Goal: Information Seeking & Learning: Learn about a topic

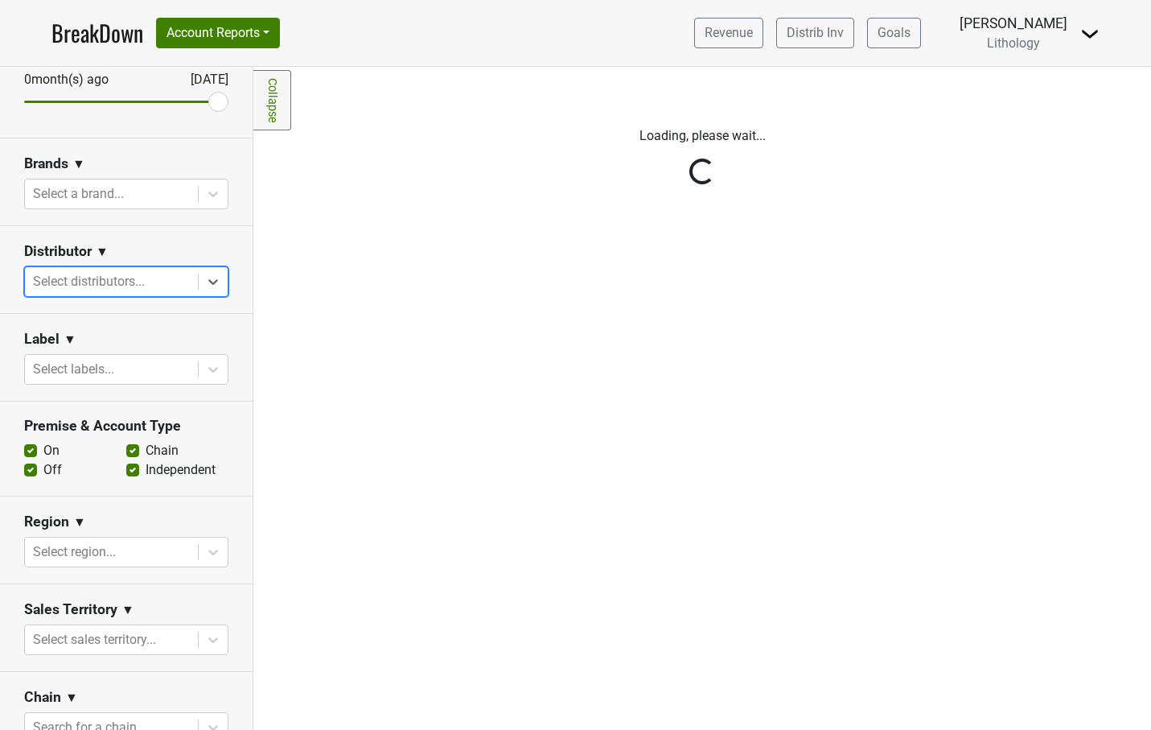
click at [210, 282] on div "Reset filters Purchased Within Last... 25 month(s) ago Aug '25 Nonbuy For Last.…" at bounding box center [126, 398] width 253 height 663
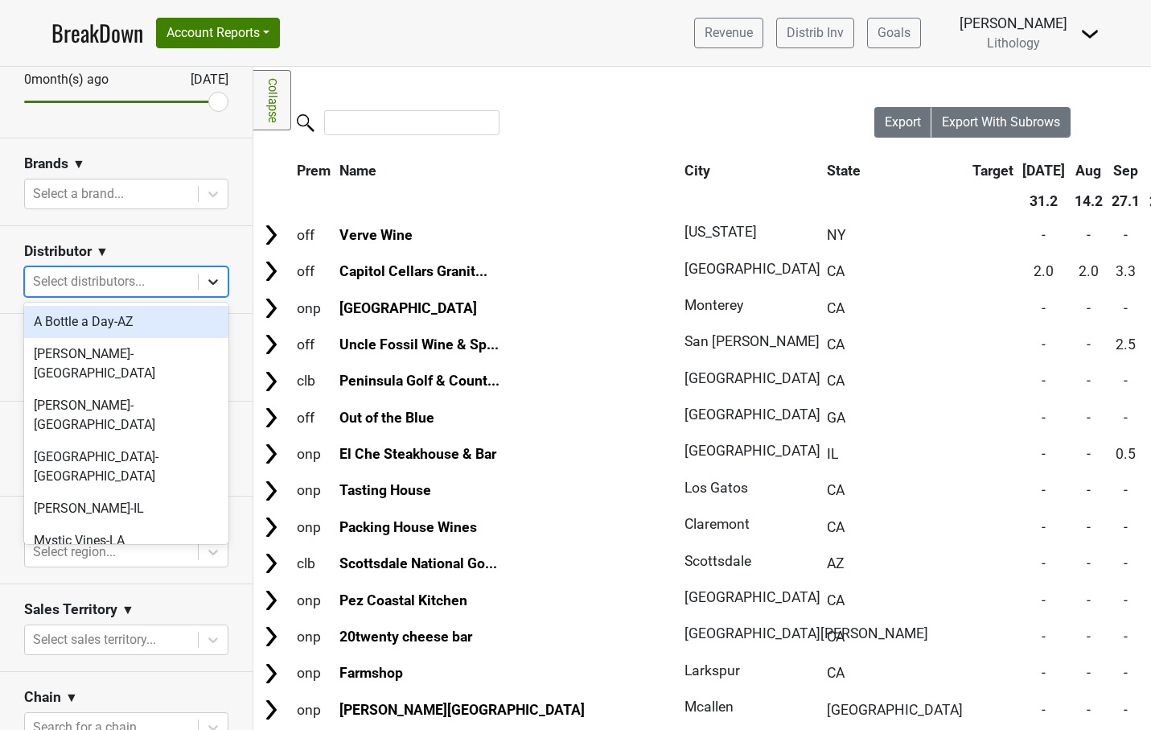
click at [214, 282] on icon at bounding box center [213, 282] width 10 height 6
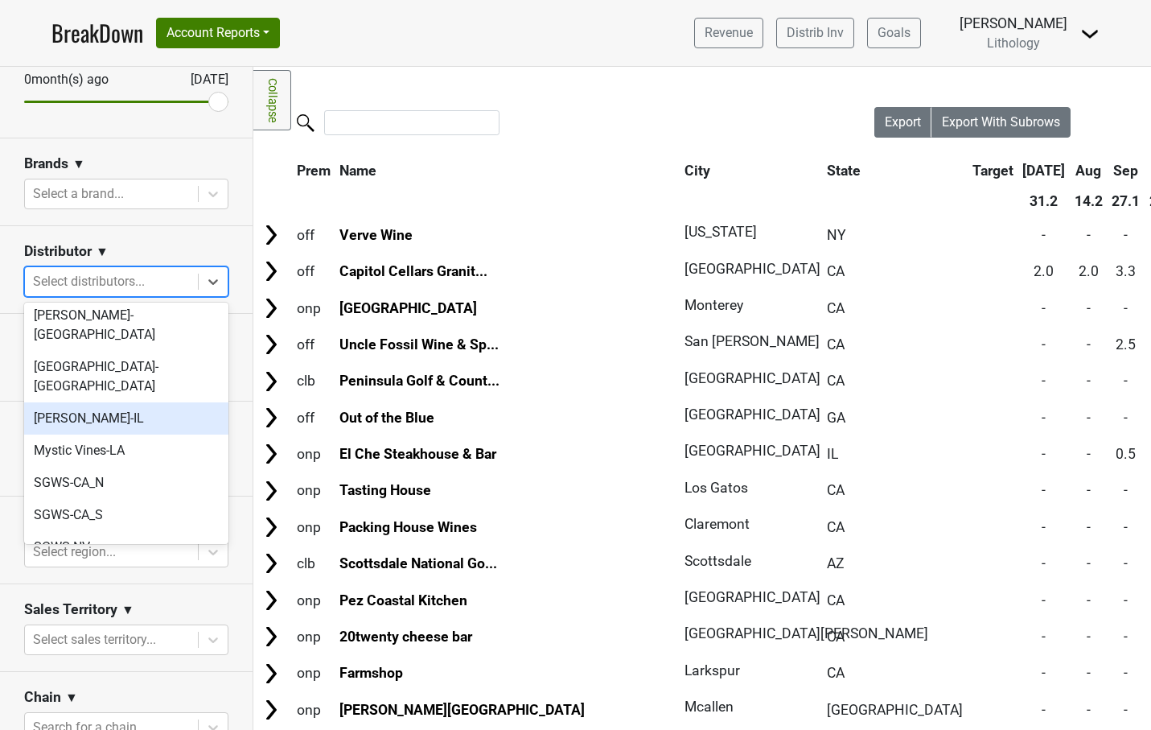
scroll to position [91, 0]
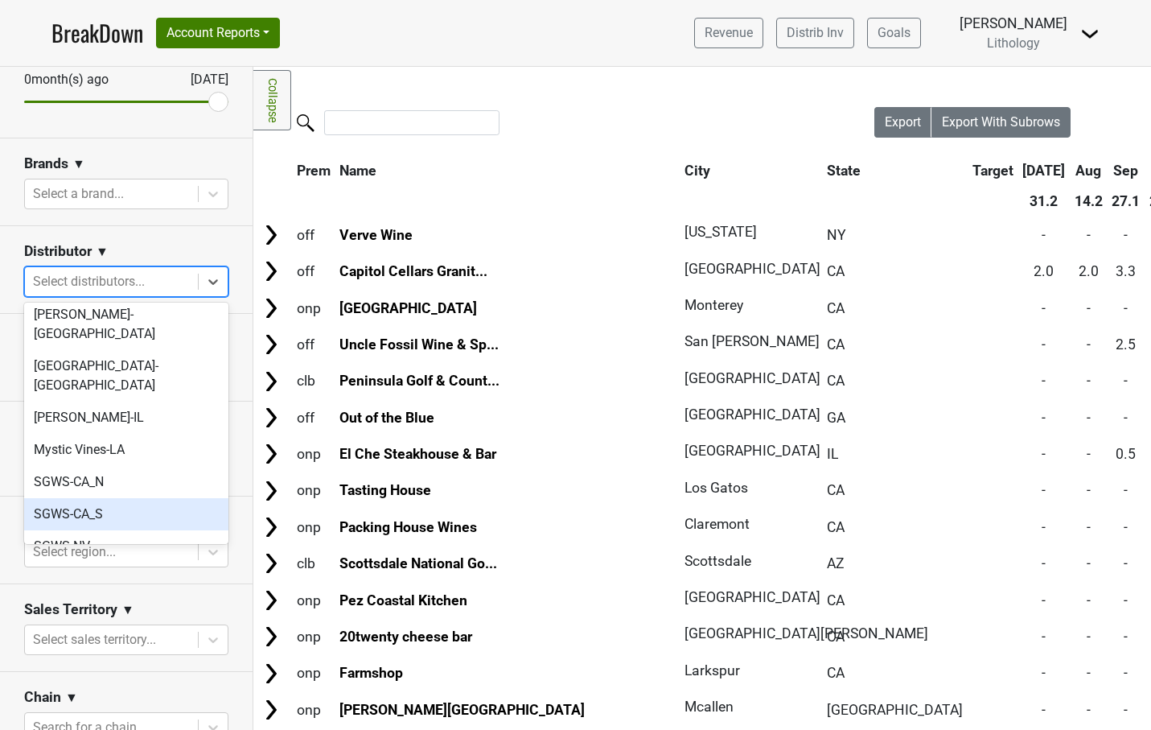
click at [99, 498] on div "SGWS-CA_S" at bounding box center [126, 514] width 204 height 32
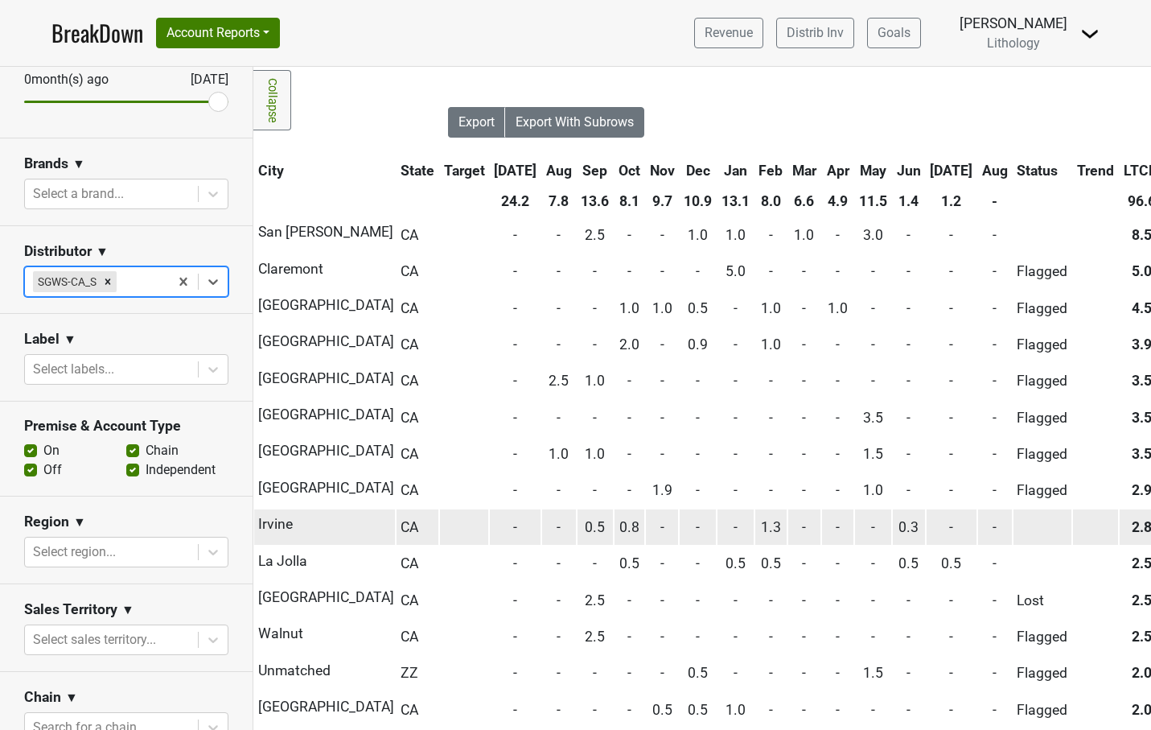
scroll to position [0, 426]
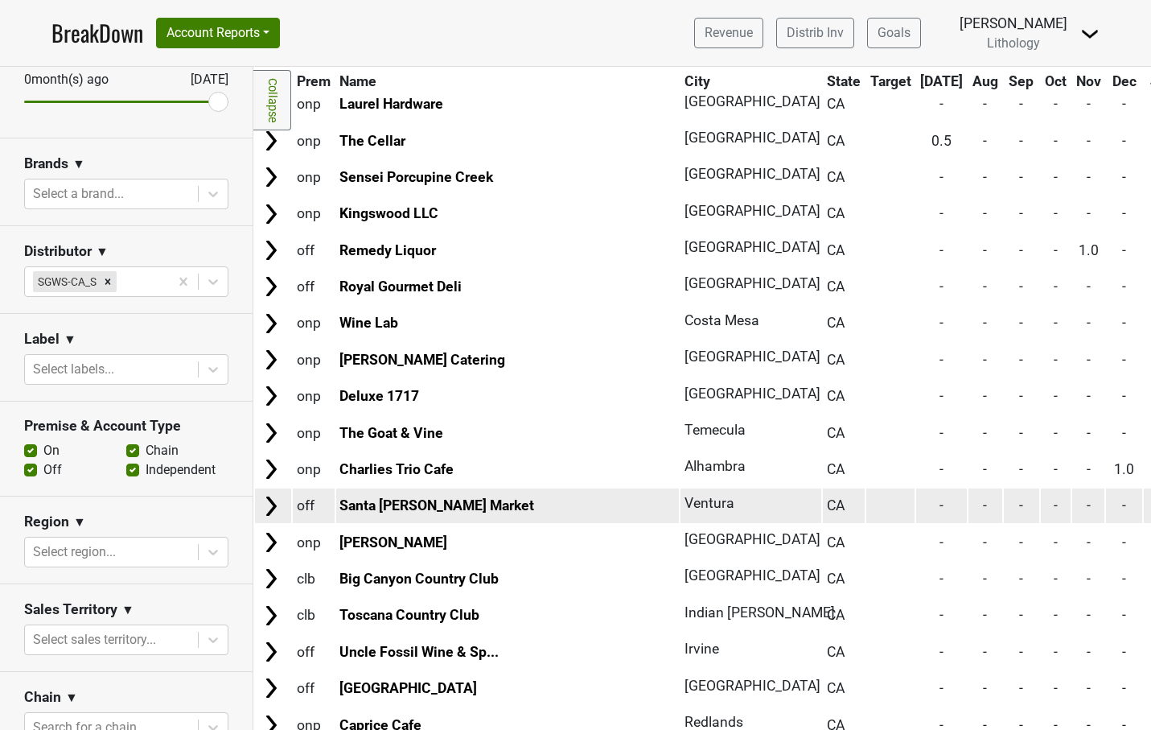
scroll to position [167, 0]
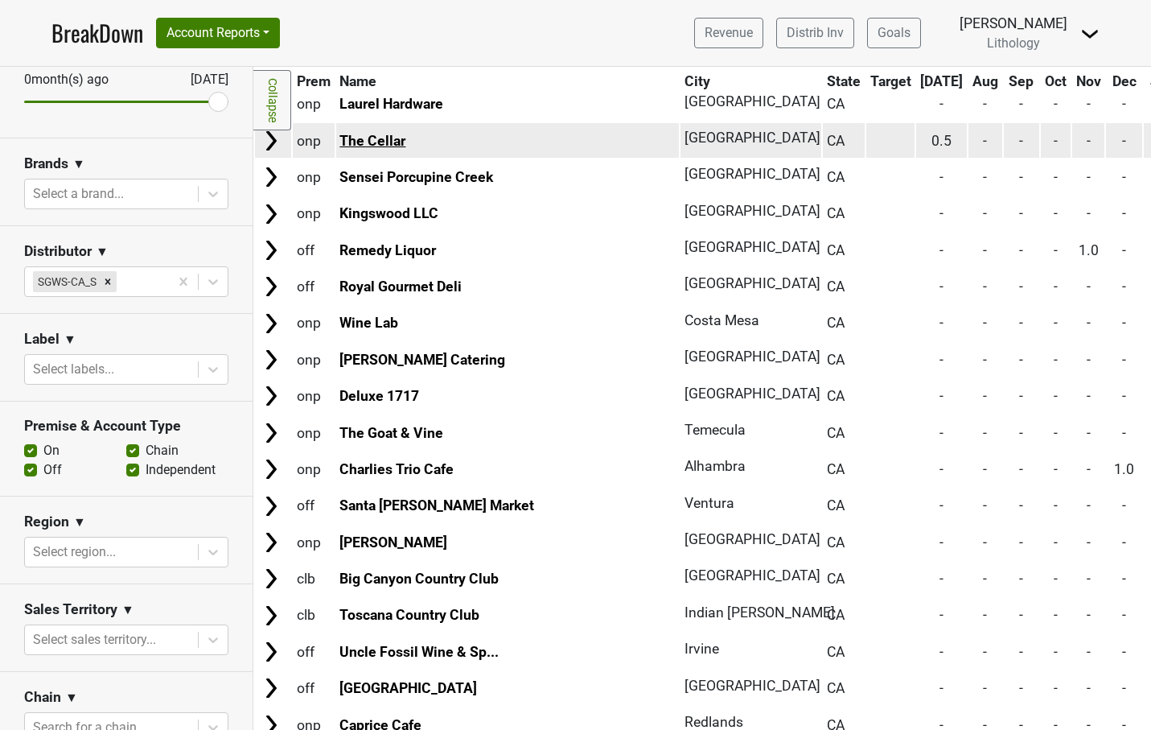
click at [390, 143] on link "The Cellar" at bounding box center [373, 141] width 66 height 16
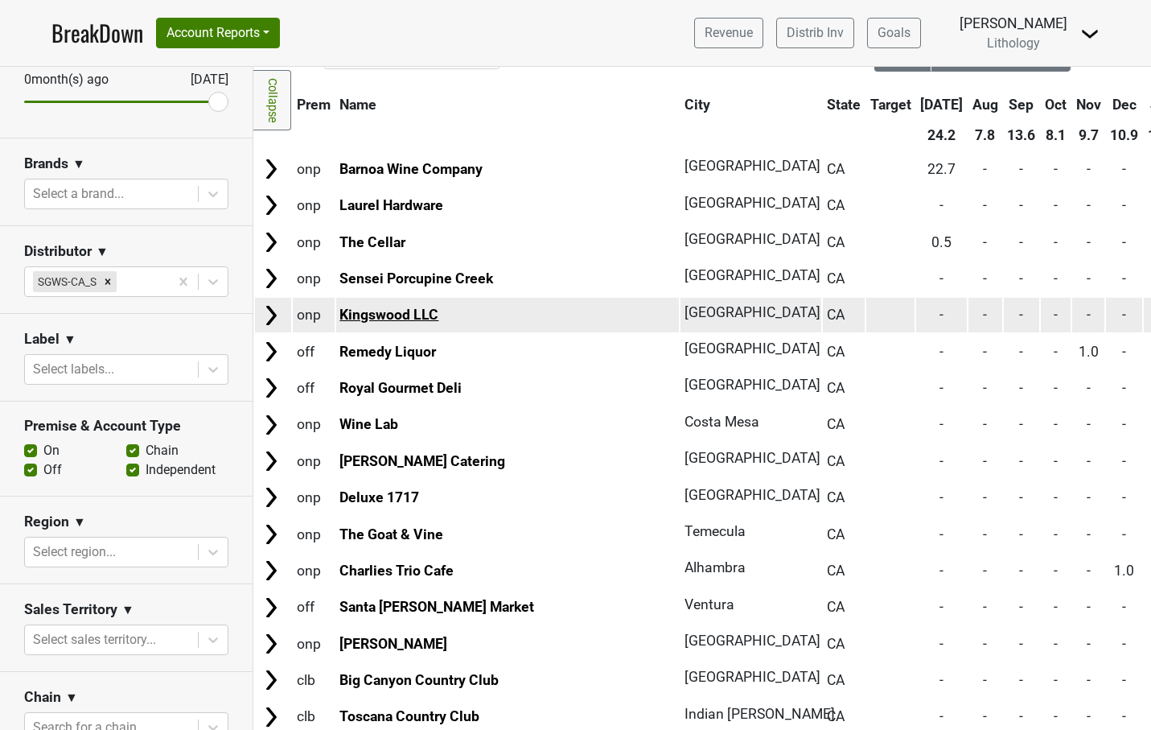
scroll to position [59, 0]
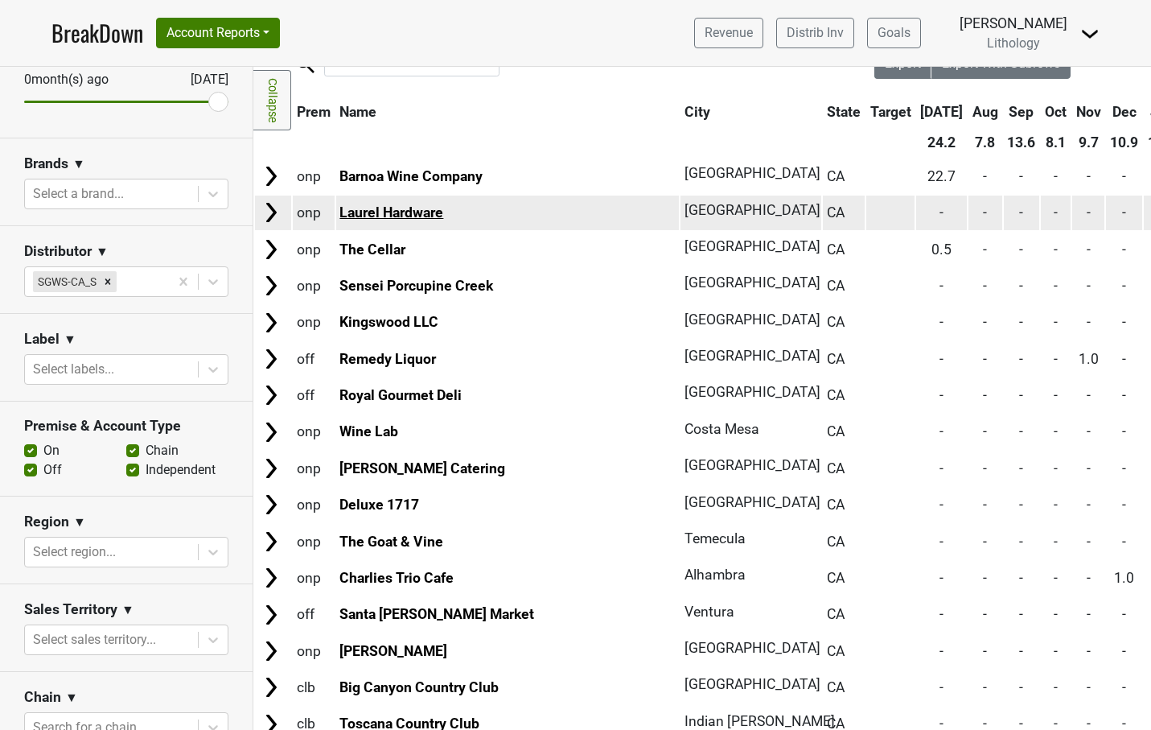
click at [377, 212] on link "Laurel Hardware" at bounding box center [392, 212] width 104 height 16
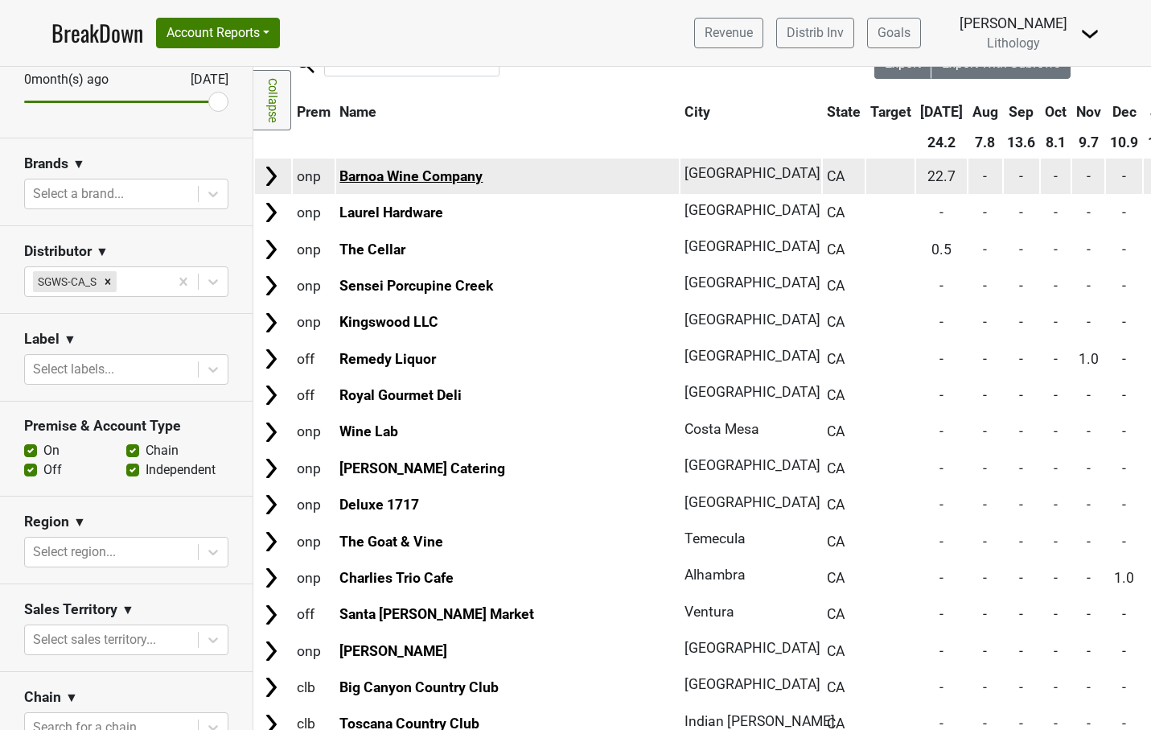
click at [461, 172] on link "Barnoa Wine Company" at bounding box center [411, 176] width 143 height 16
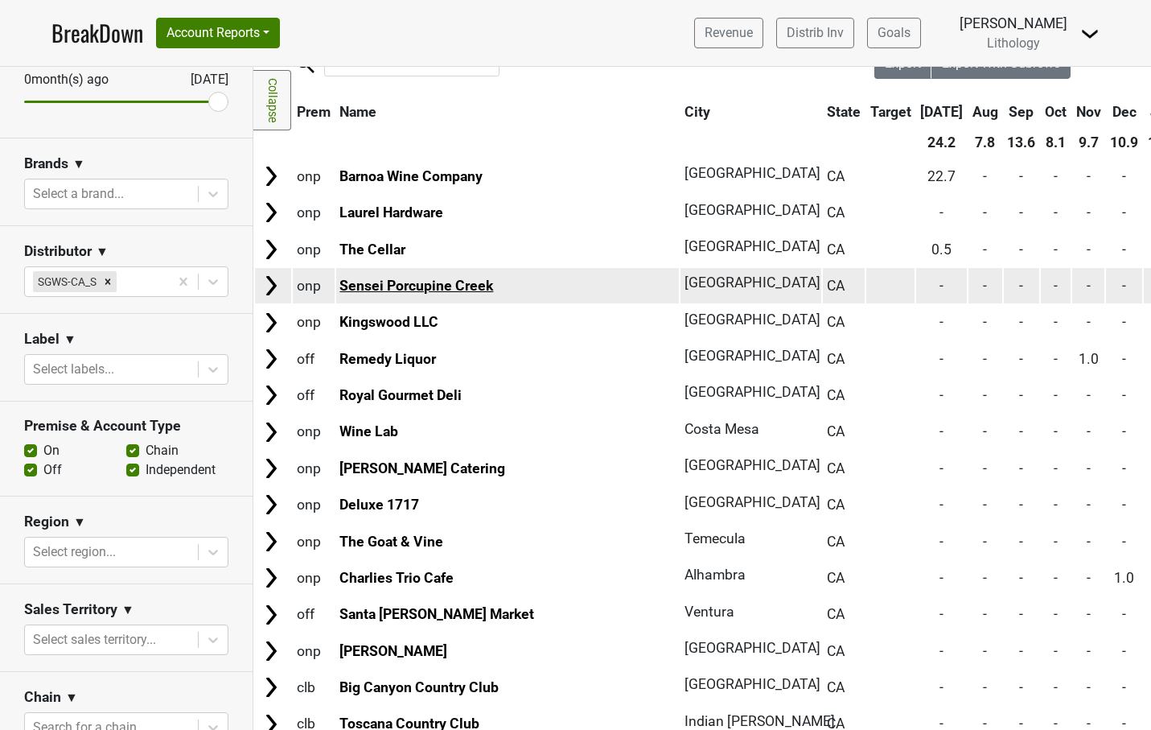
click at [391, 282] on link "Sensei Porcupine Creek" at bounding box center [417, 286] width 154 height 16
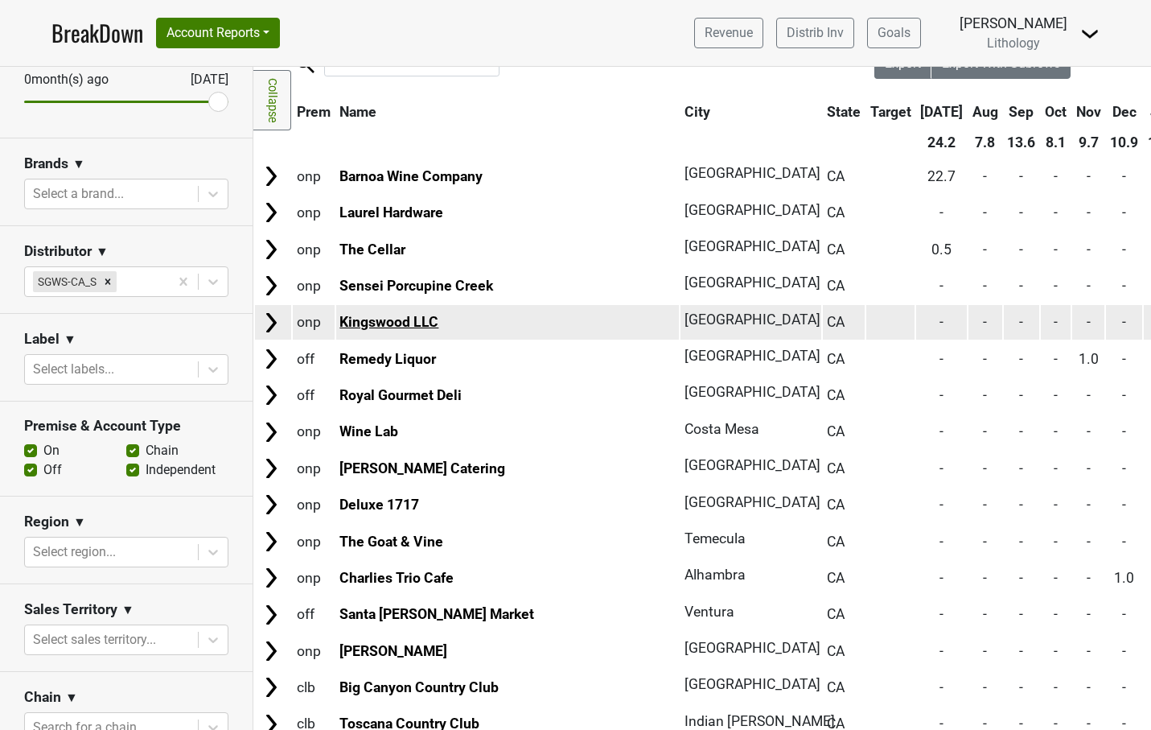
click at [369, 324] on link "Kingswood LLC" at bounding box center [389, 322] width 99 height 16
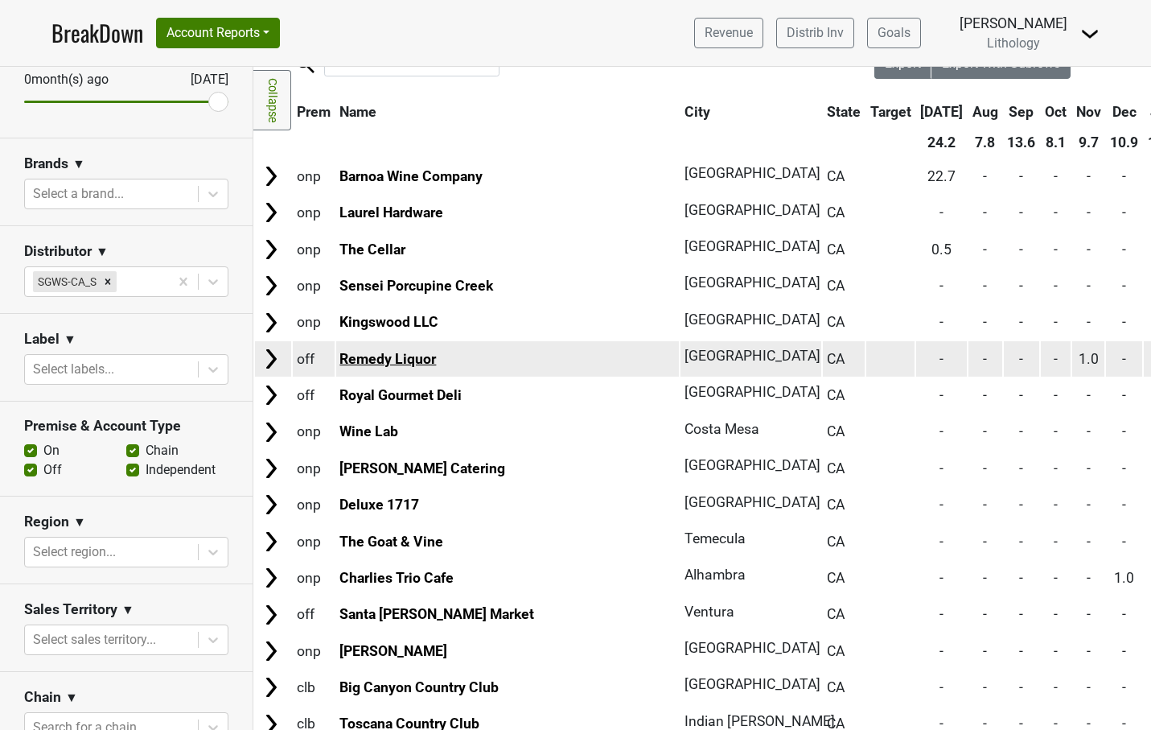
click at [373, 357] on link "Remedy Liquor" at bounding box center [388, 359] width 97 height 16
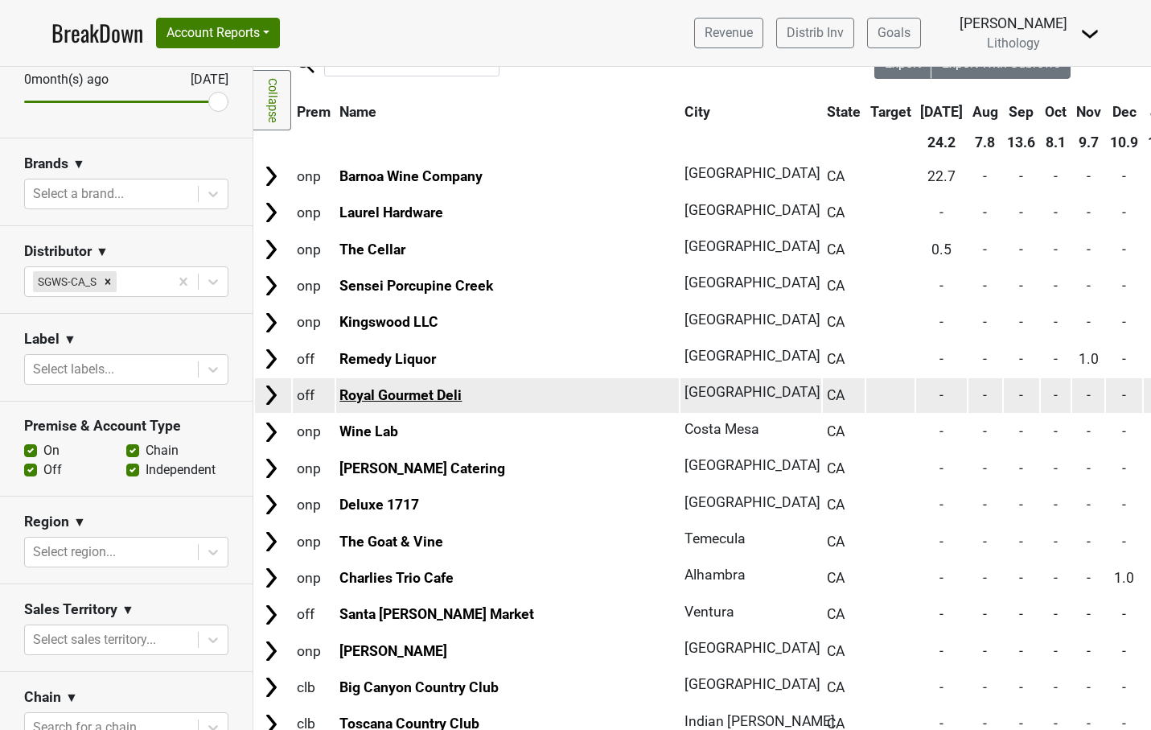
click at [385, 389] on link "Royal Gourmet Deli" at bounding box center [401, 395] width 122 height 16
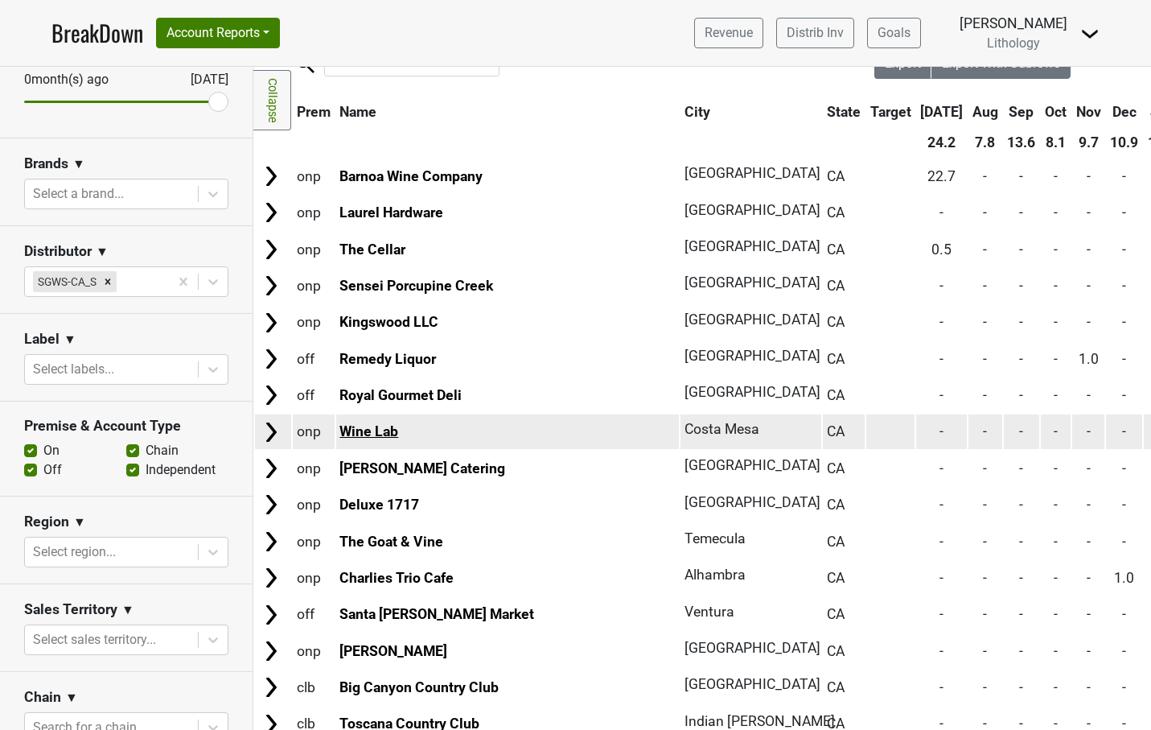
click at [365, 423] on link "Wine Lab" at bounding box center [369, 431] width 59 height 16
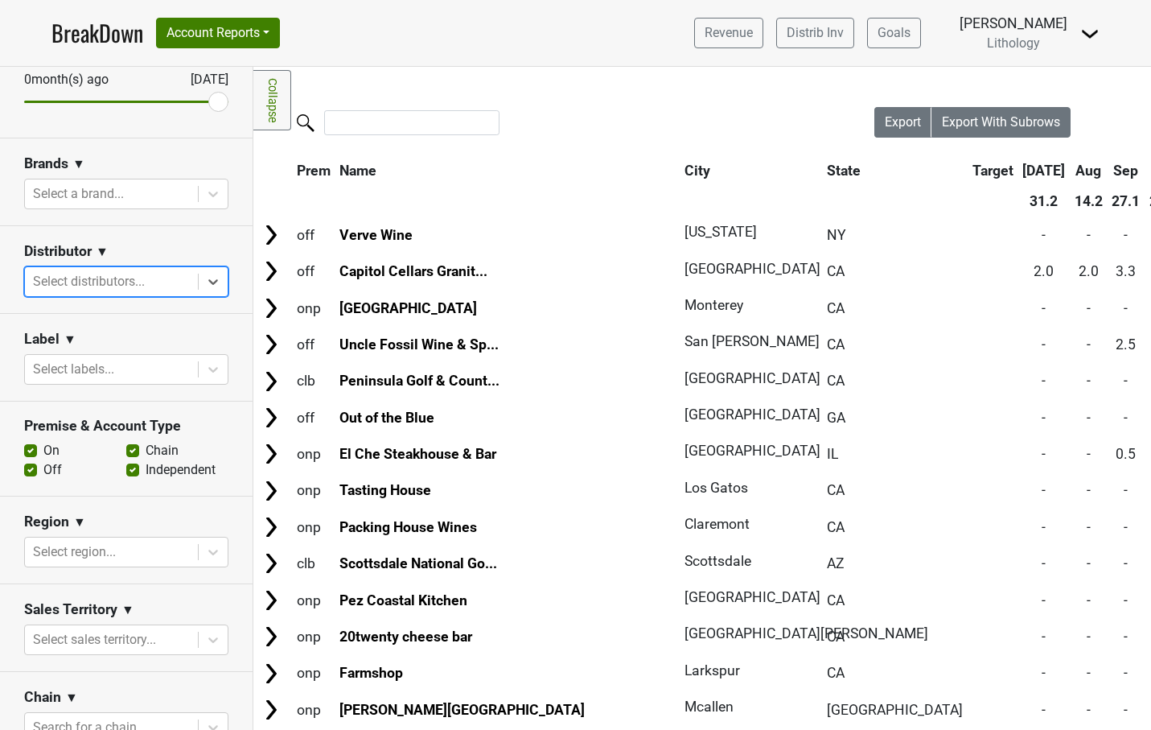
scroll to position [0, 0]
click at [104, 39] on link "BreakDown" at bounding box center [97, 33] width 92 height 34
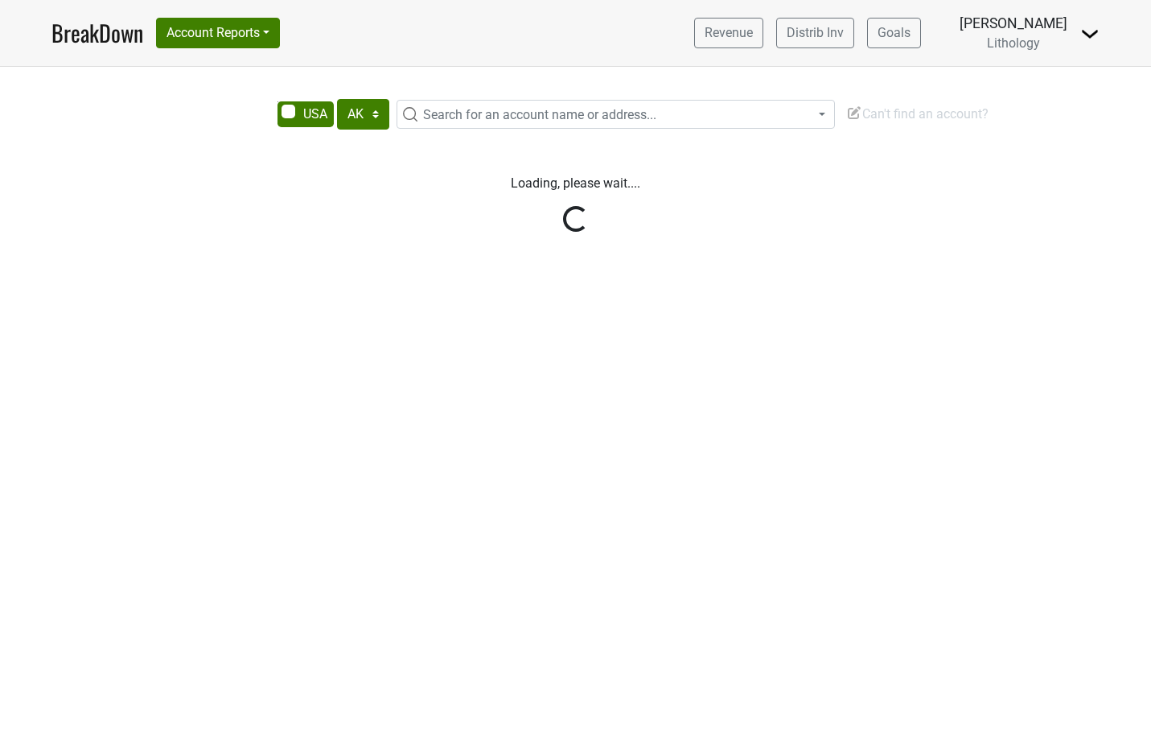
select select "[GEOGRAPHIC_DATA]"
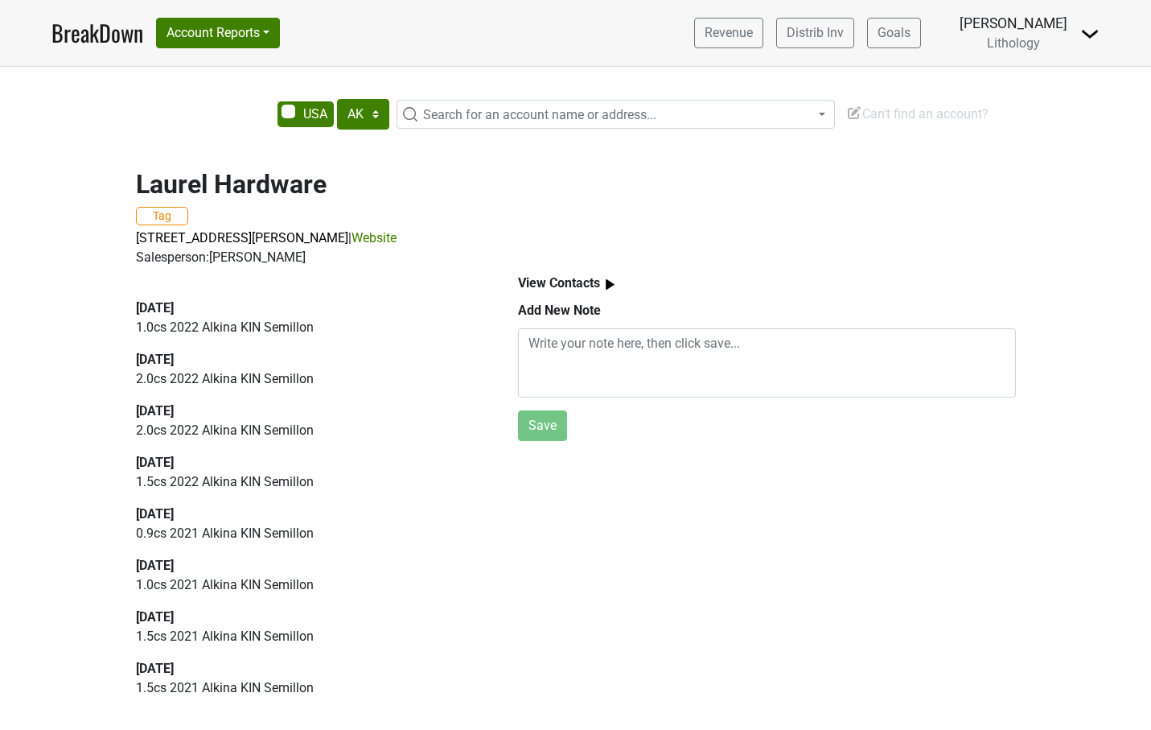
scroll to position [91, 0]
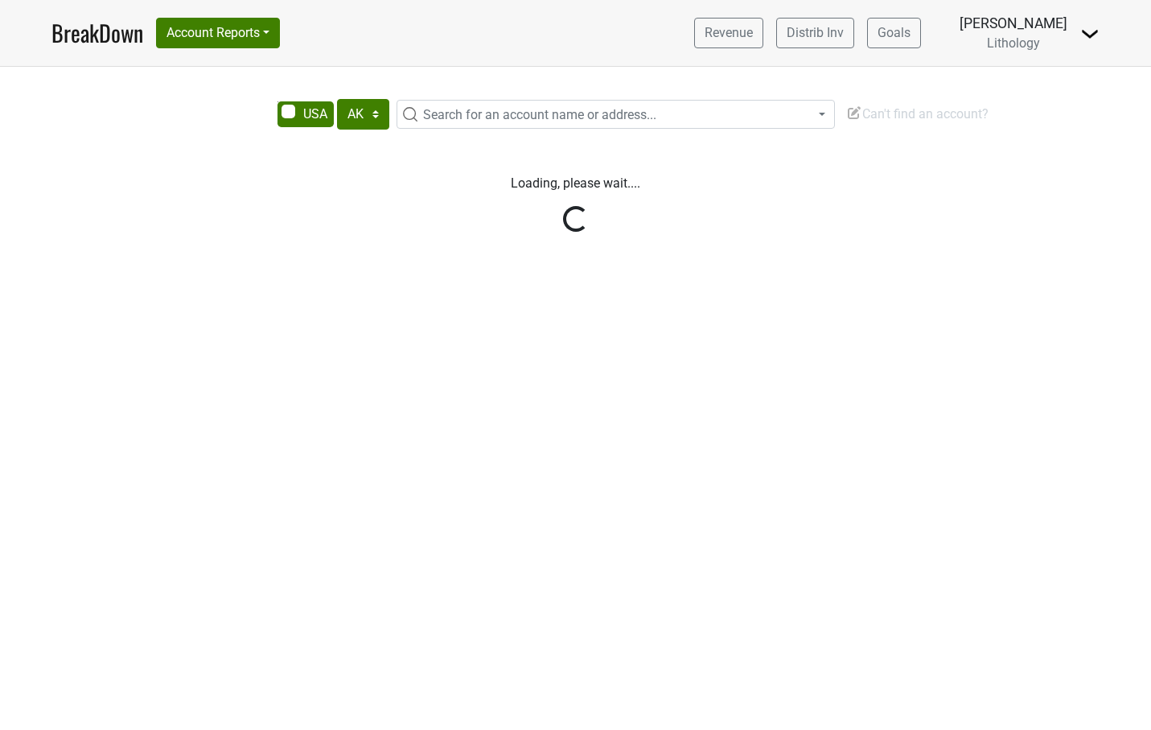
select select "[GEOGRAPHIC_DATA]"
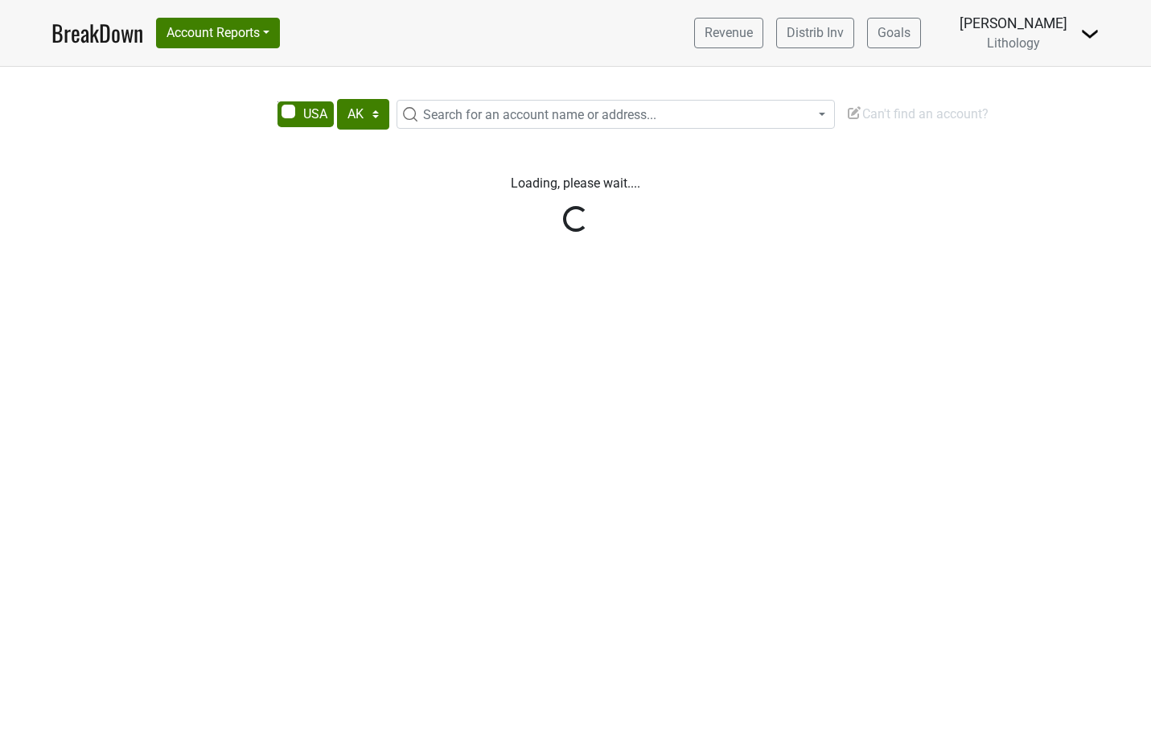
select select "[GEOGRAPHIC_DATA]"
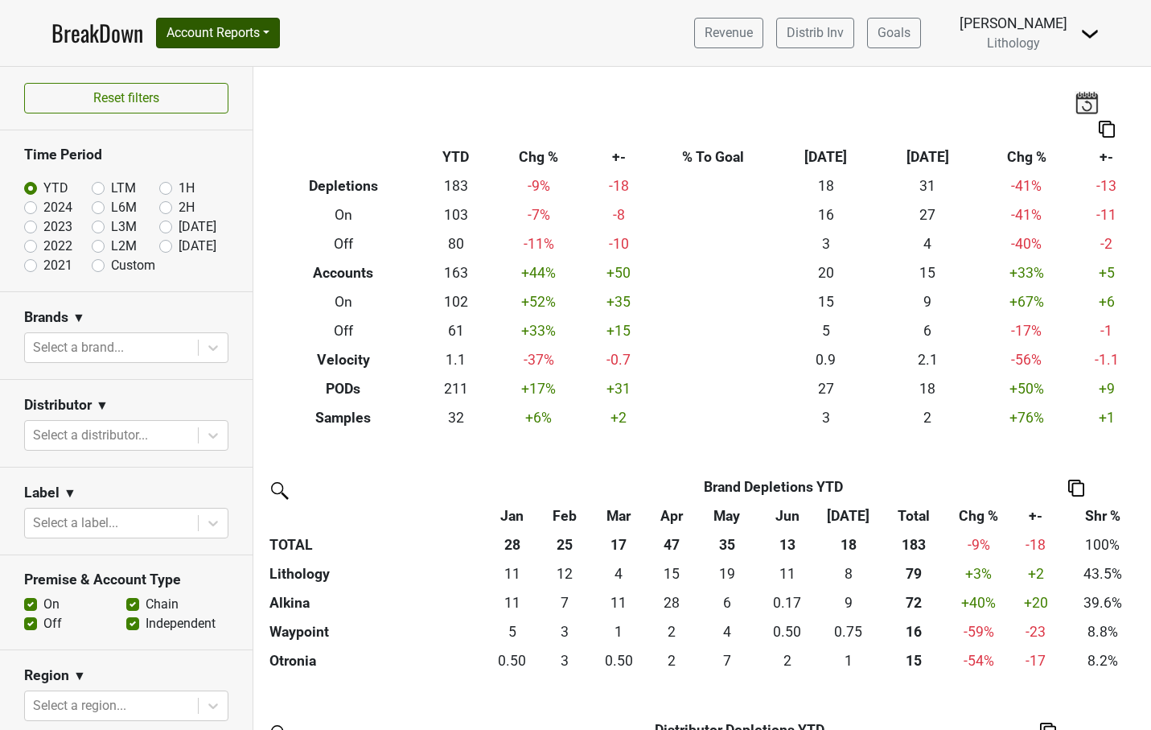
click at [223, 35] on button "Account Reports" at bounding box center [218, 33] width 124 height 31
click at [218, 67] on link "SuperRanker" at bounding box center [228, 70] width 142 height 26
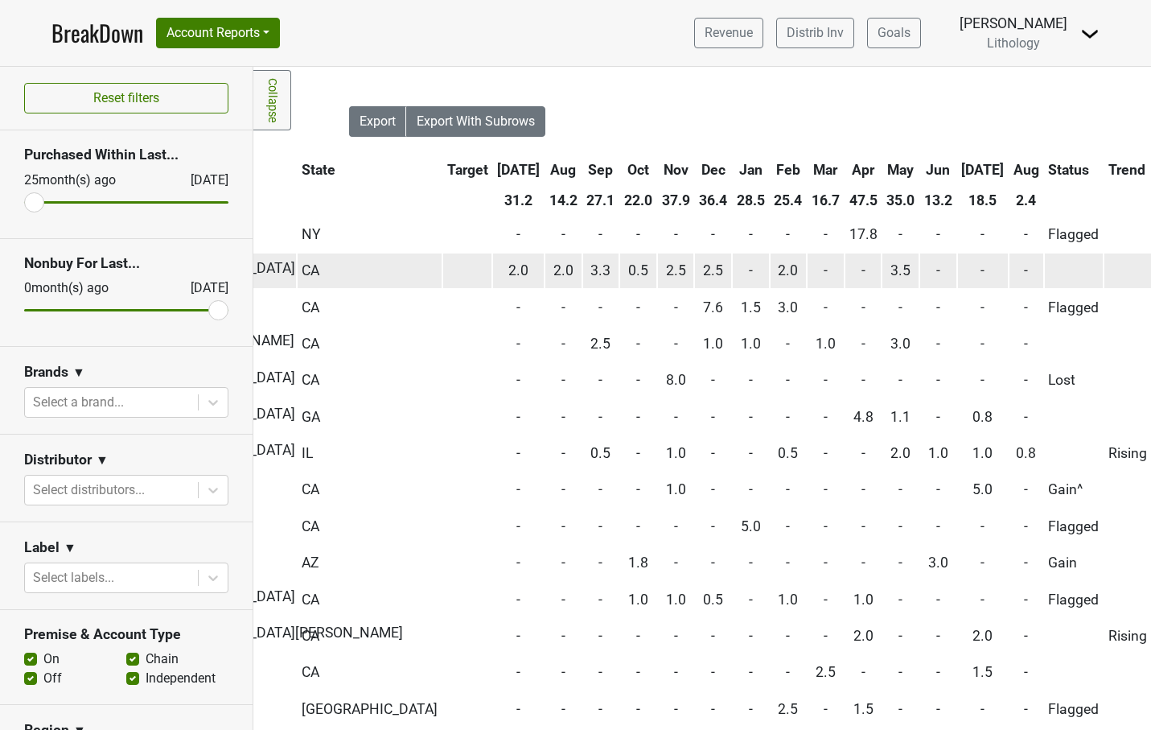
scroll to position [1, 535]
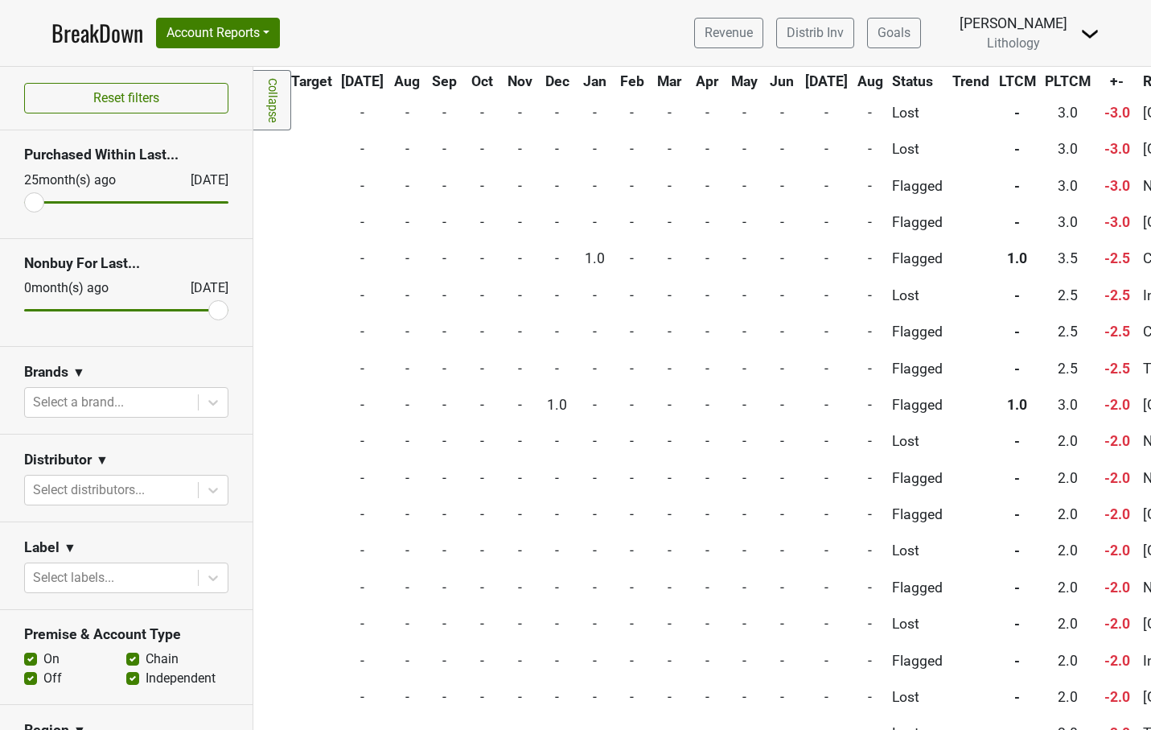
scroll to position [811, 699]
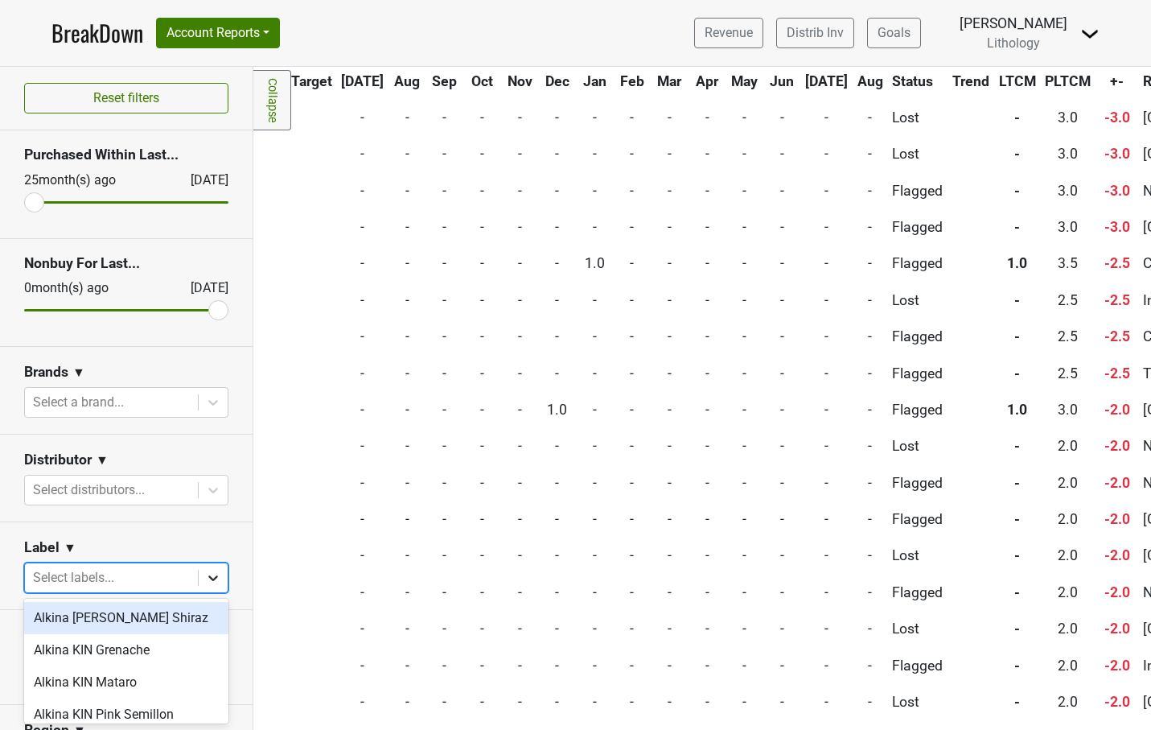
click at [213, 575] on icon at bounding box center [213, 578] width 16 height 16
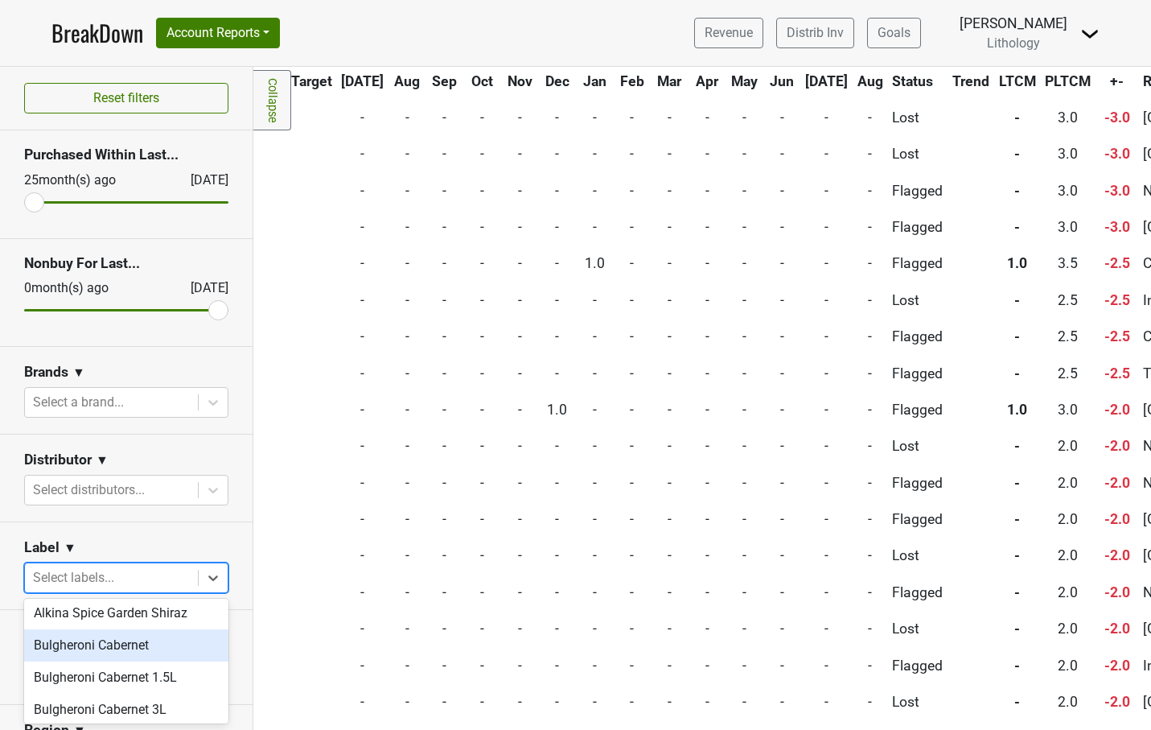
scroll to position [296, 0]
click at [141, 649] on div "Bulgheroni Cabernet" at bounding box center [126, 644] width 204 height 32
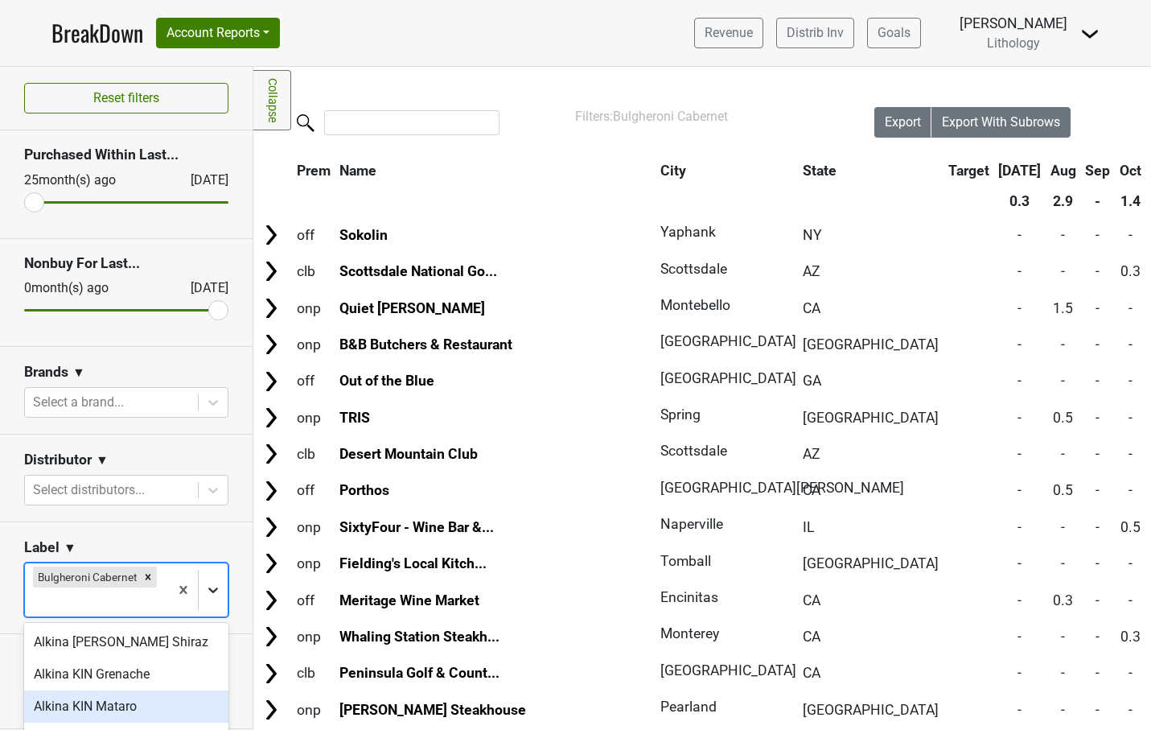
scroll to position [134, 0]
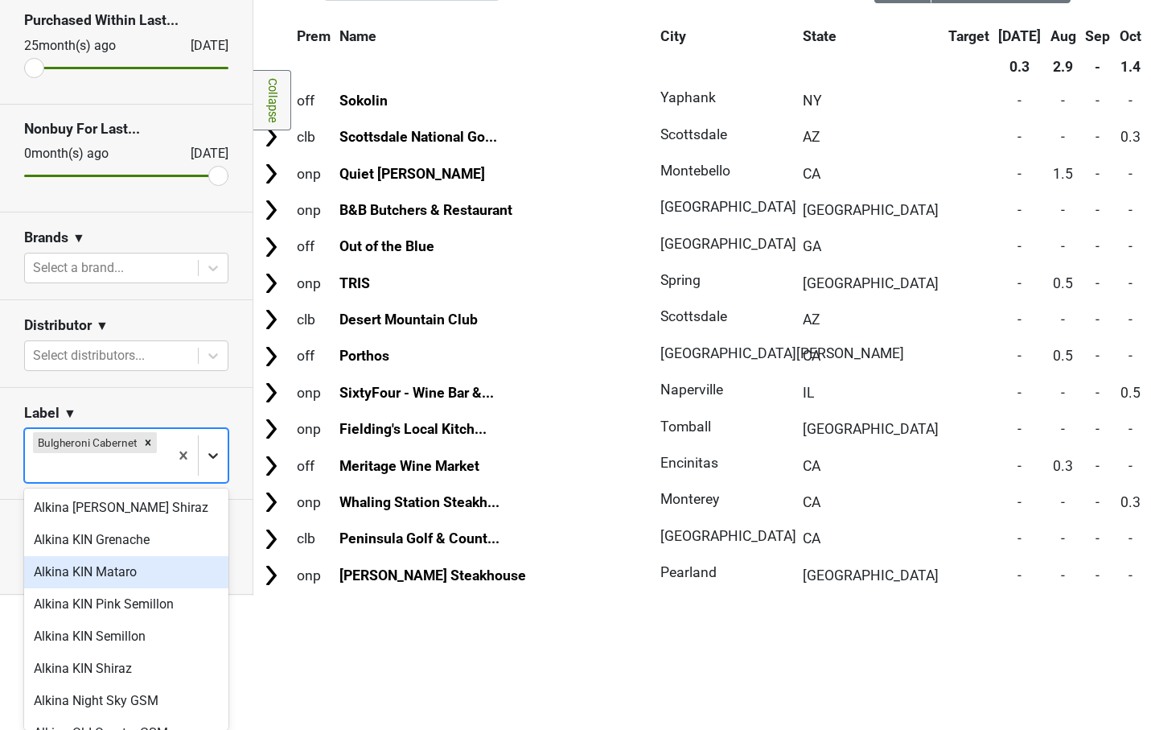
click at [217, 585] on body "BreakDown Account Reports SuperRanker Map Award Progress Chain Compliance CRM N…" at bounding box center [575, 231] width 1151 height 730
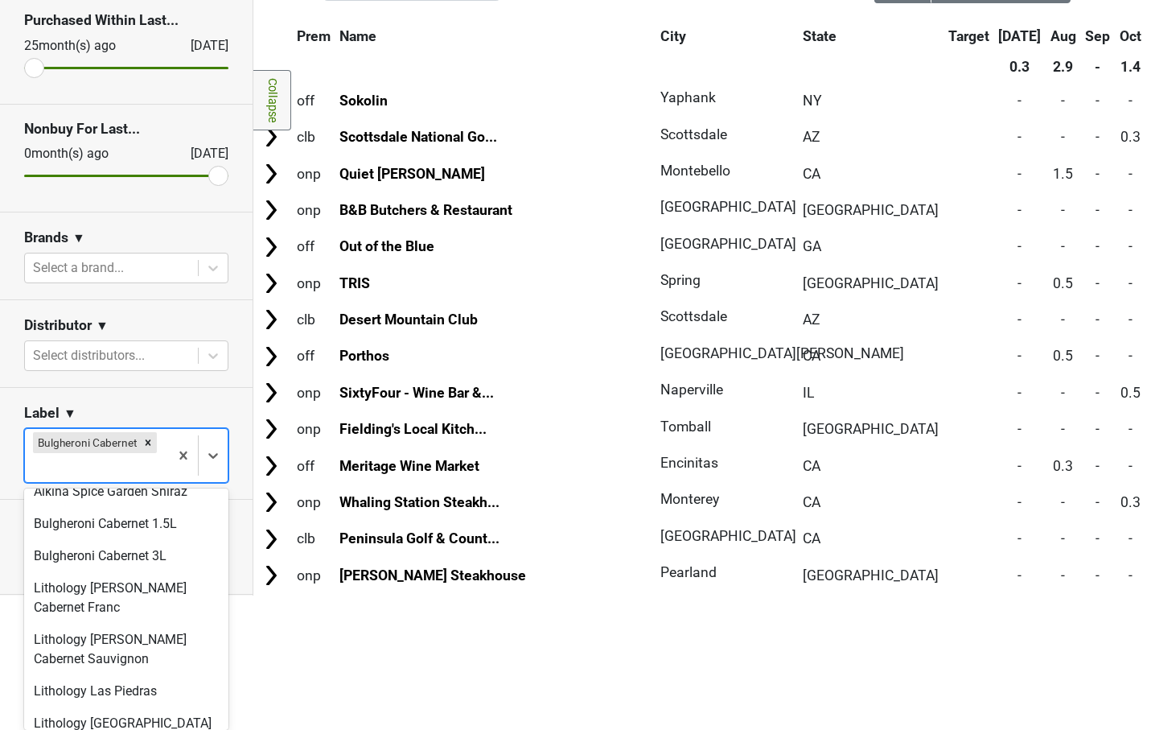
scroll to position [309, 0]
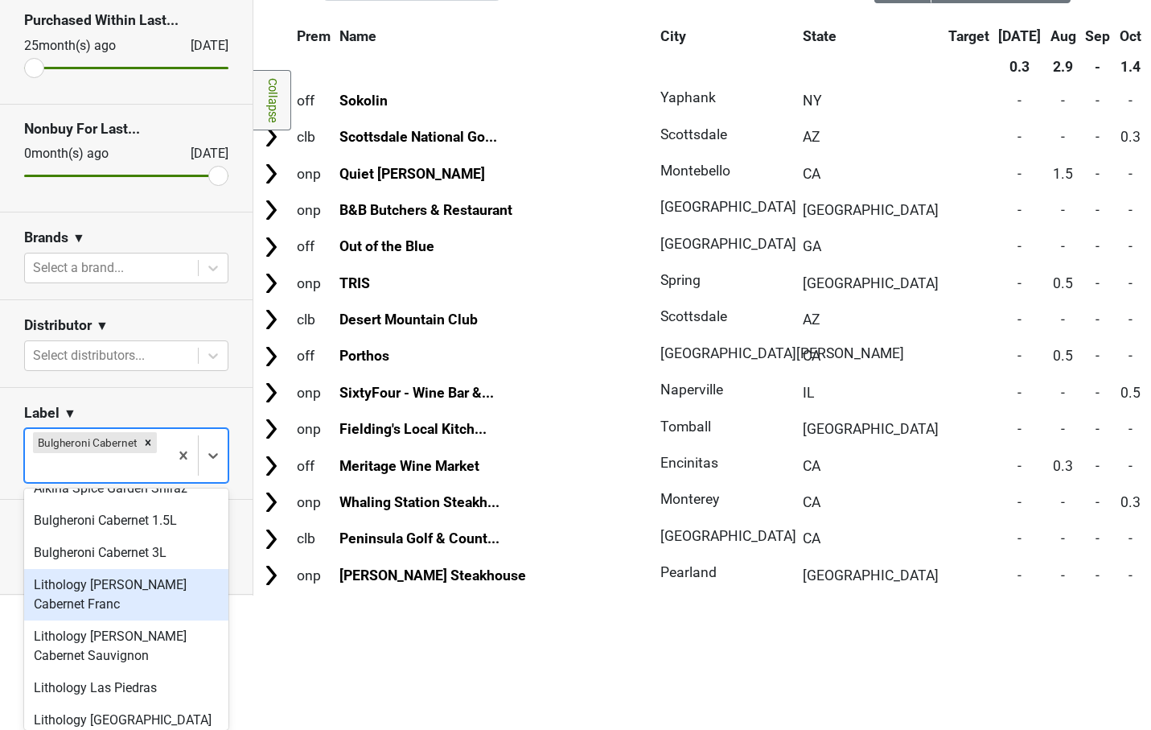
click at [120, 590] on div "Lithology Dr Crane Cabernet Franc" at bounding box center [126, 594] width 204 height 51
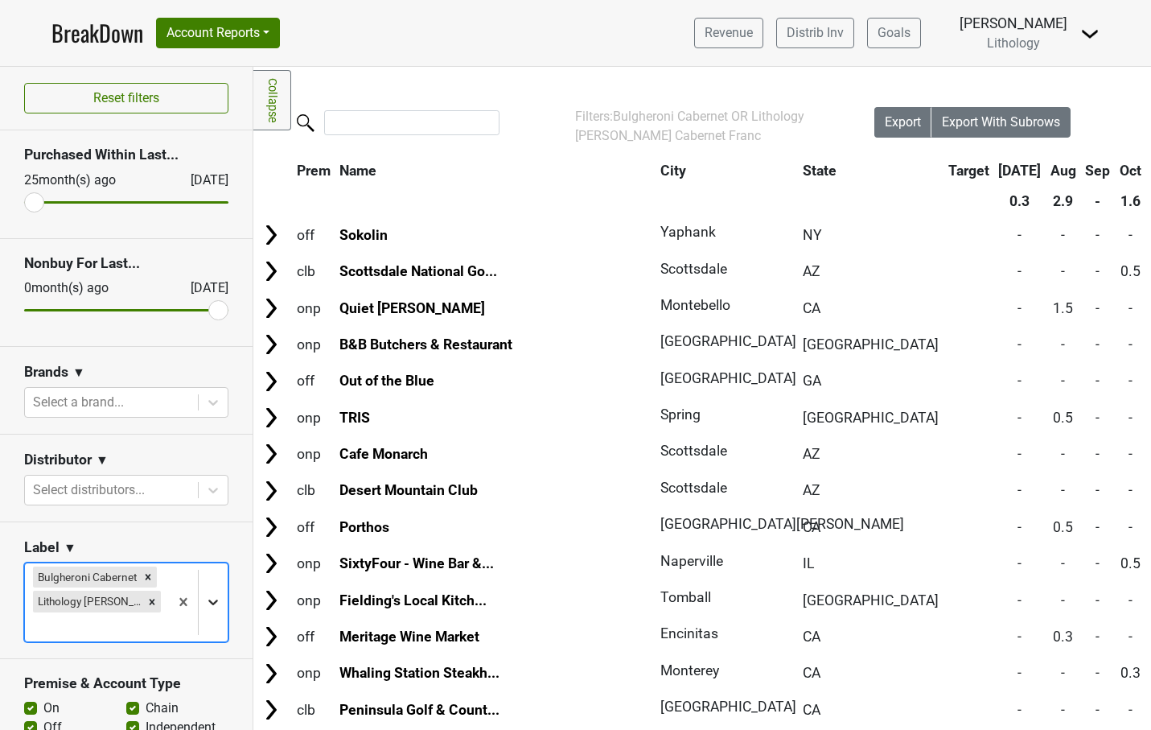
scroll to position [159, 0]
click at [214, 598] on body "BreakDown Account Reports SuperRanker Map Award Progress Chain Compliance CRM N…" at bounding box center [575, 365] width 1151 height 730
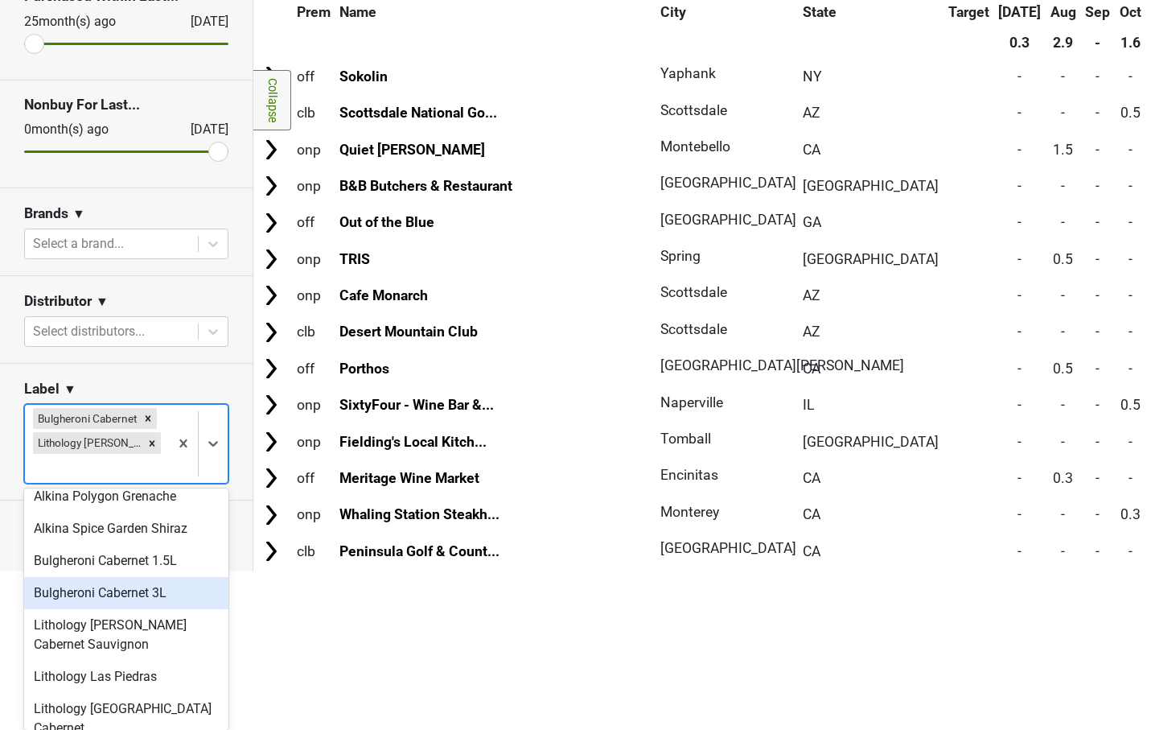
scroll to position [276, 0]
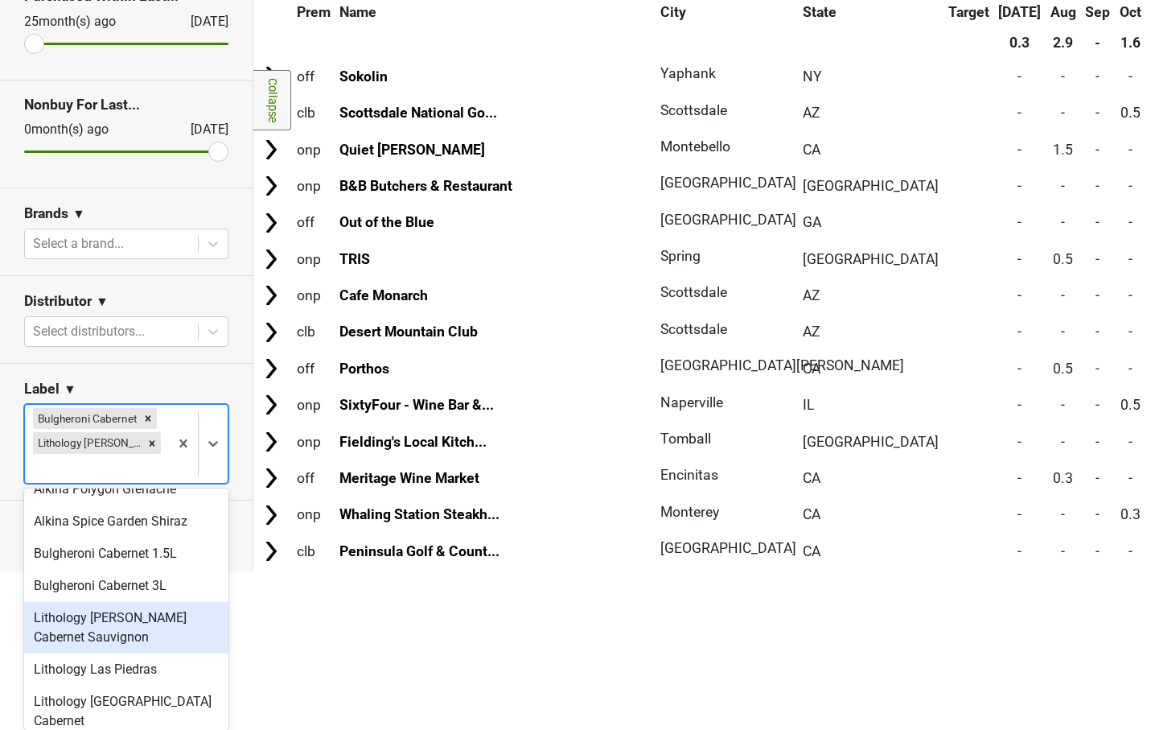
click at [142, 617] on div "Lithology [PERSON_NAME] Cabernet Sauvignon" at bounding box center [126, 627] width 204 height 51
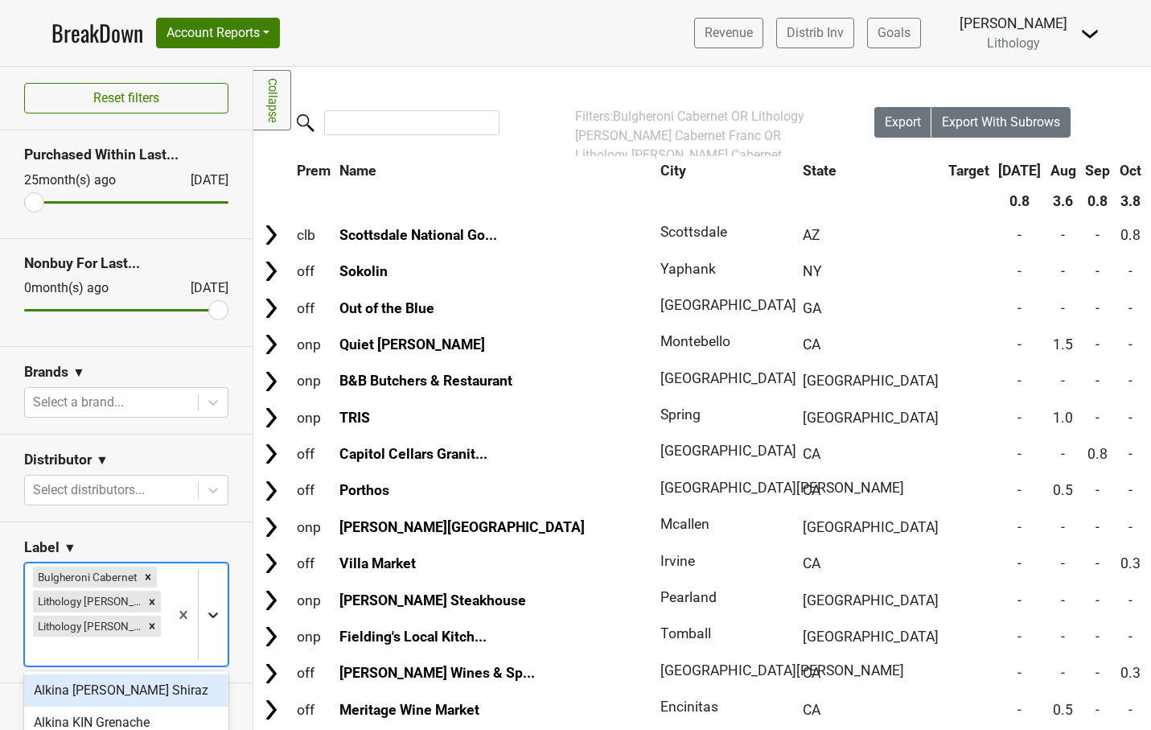
click at [210, 611] on body "BreakDown Account Reports SuperRanker Map Award Progress Chain Compliance CRM N…" at bounding box center [575, 365] width 1151 height 730
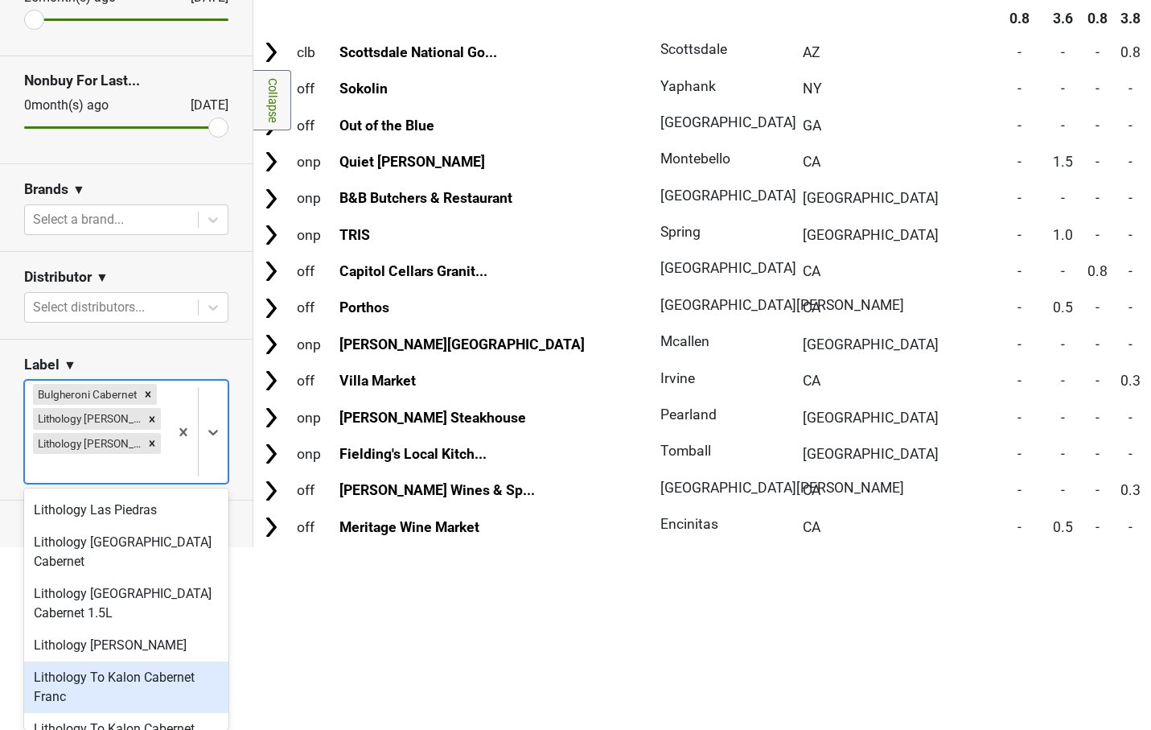
scroll to position [387, 0]
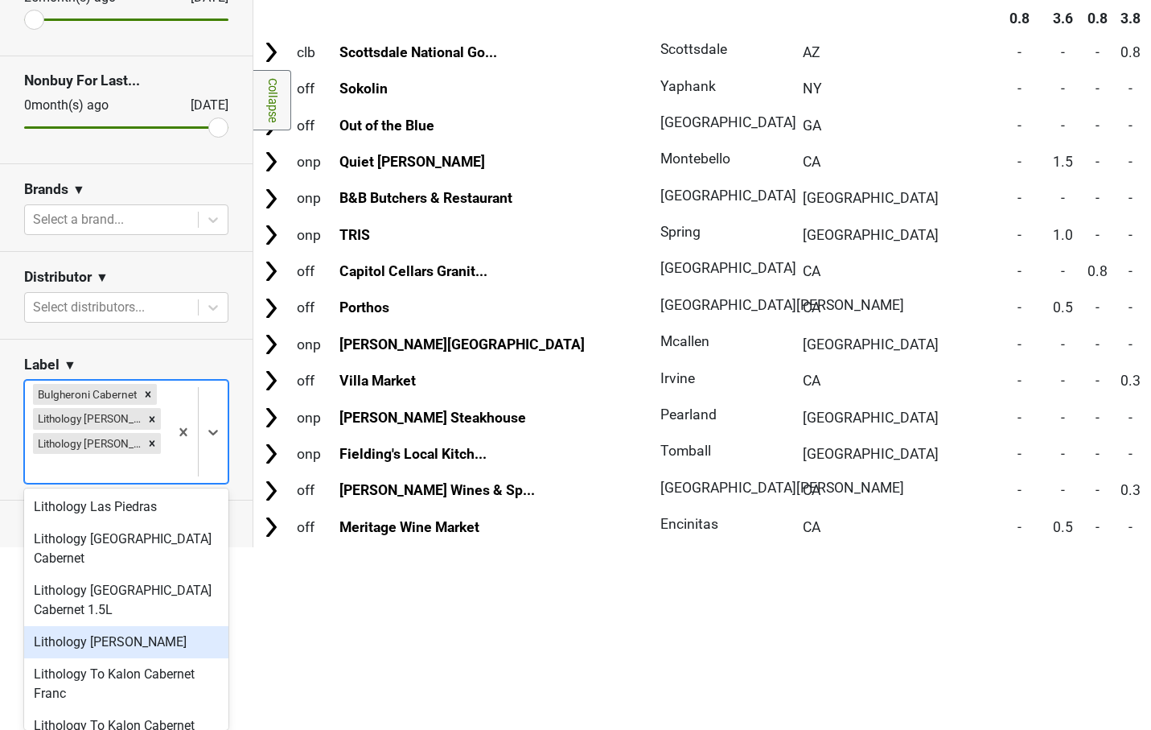
click at [141, 626] on div "Lithology Ritchie Chardonnay" at bounding box center [126, 642] width 204 height 32
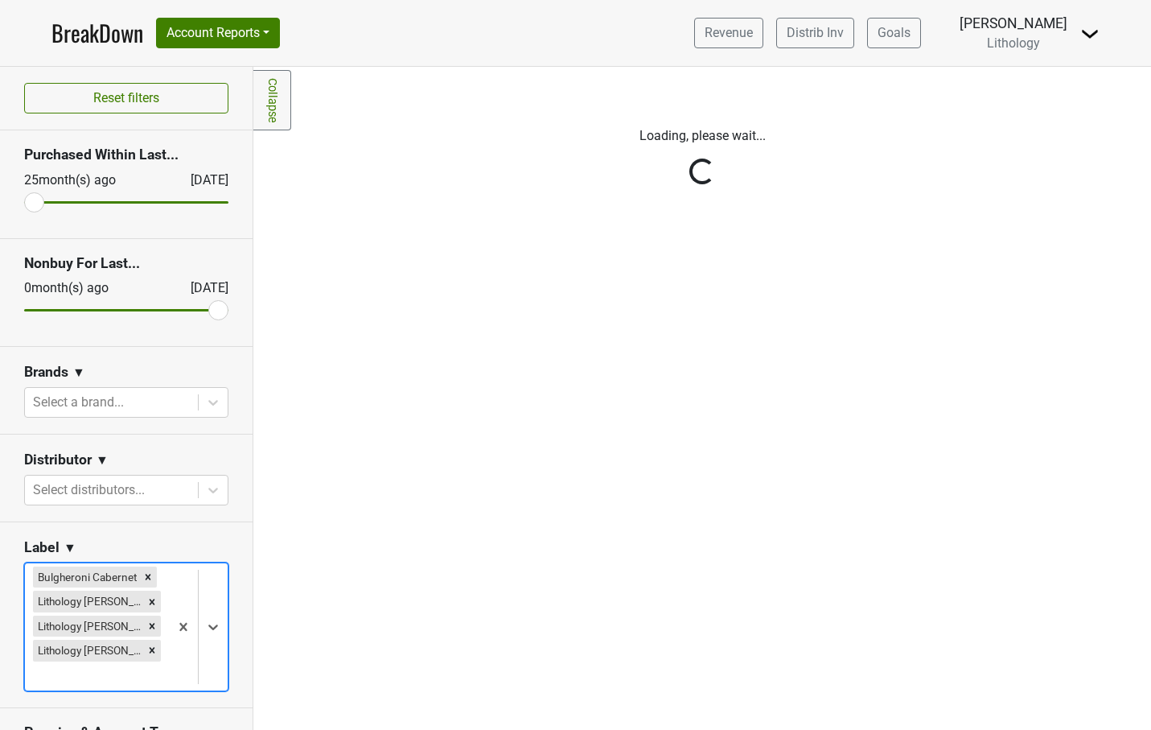
scroll to position [0, 0]
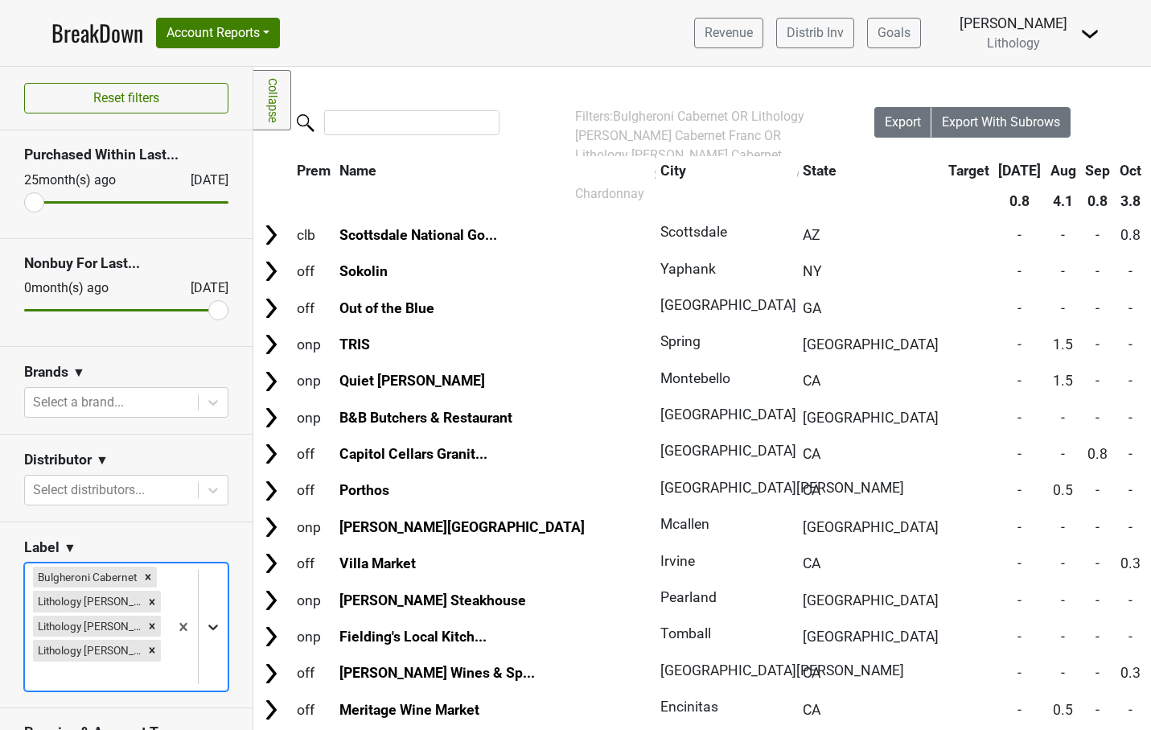
click at [216, 629] on body "BreakDown Account Reports SuperRanker Map Award Progress Chain Compliance CRM N…" at bounding box center [575, 365] width 1151 height 730
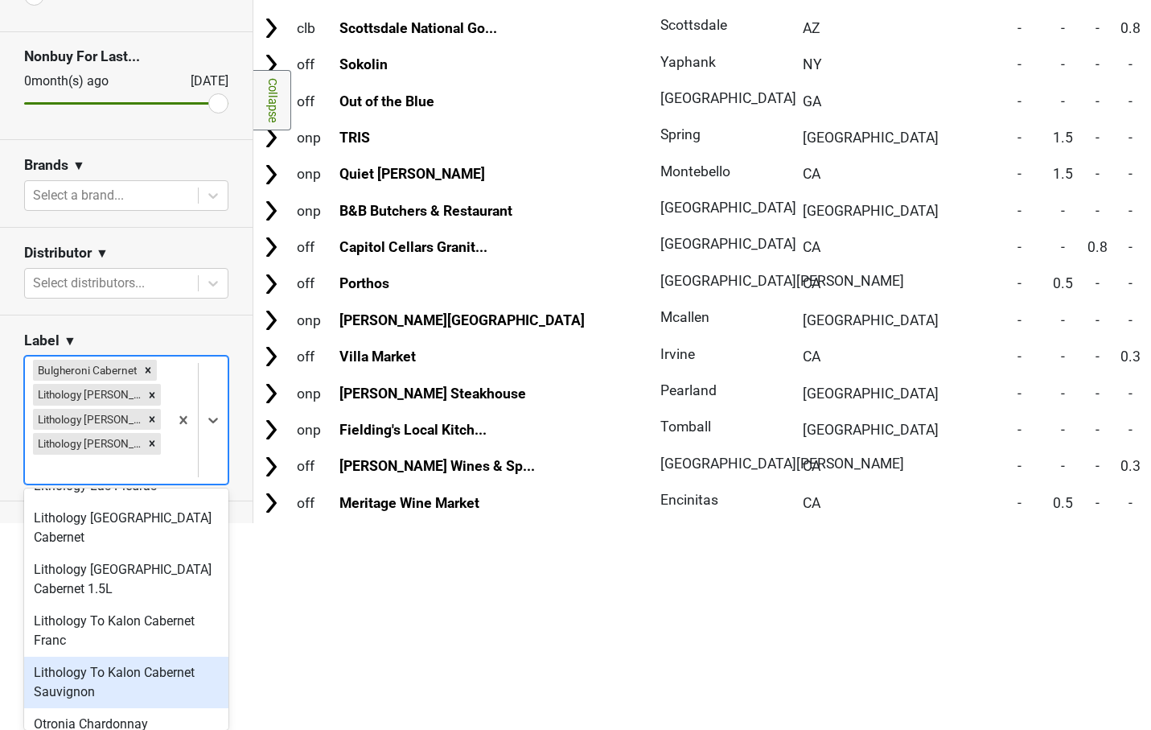
scroll to position [414, 0]
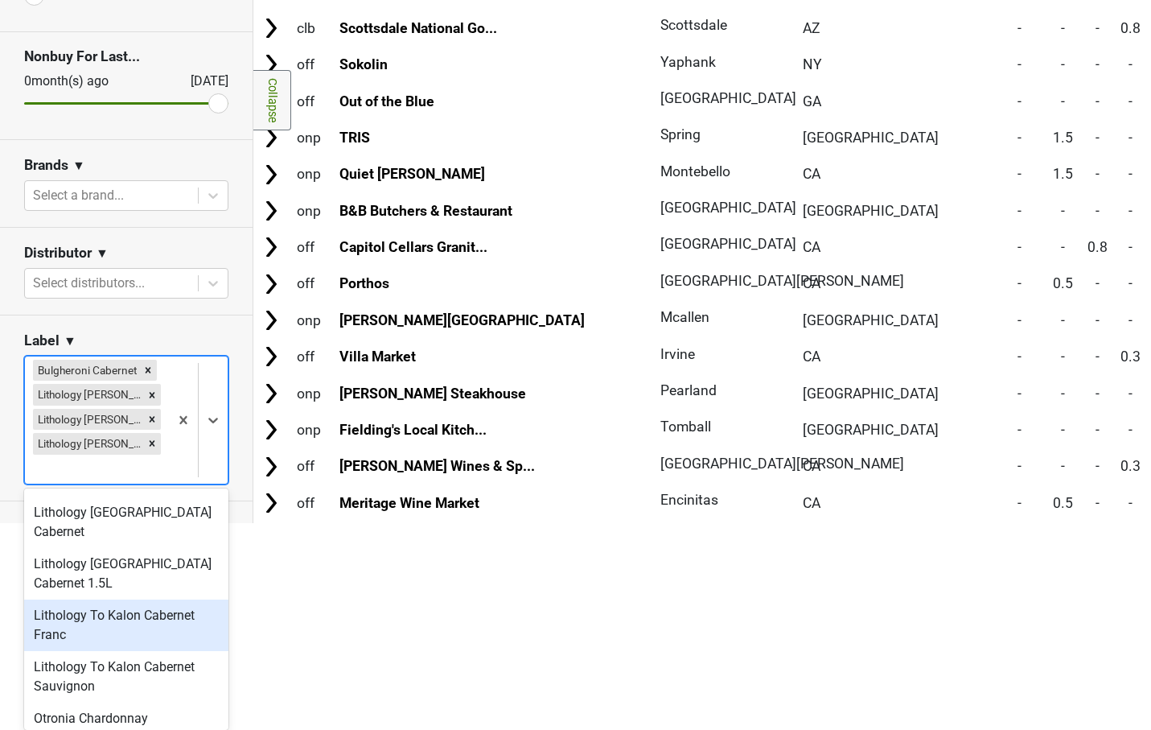
click at [129, 607] on div "Lithology To Kalon Cabernet Franc" at bounding box center [126, 624] width 204 height 51
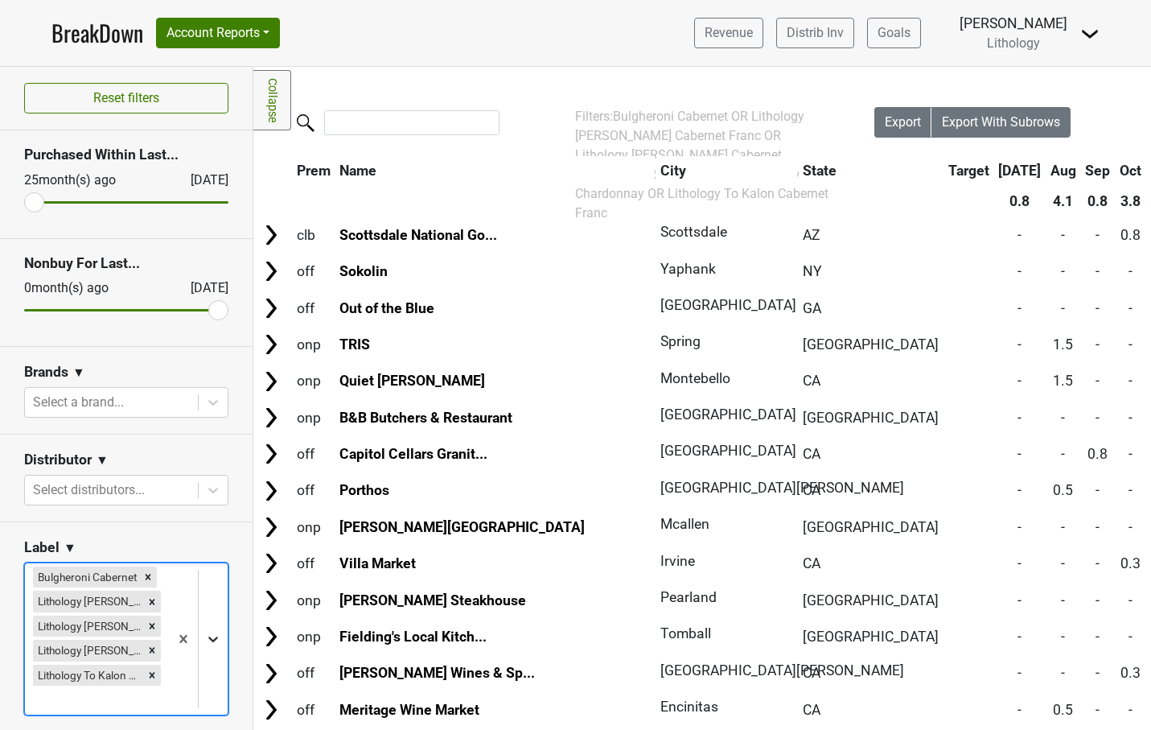
click at [213, 637] on body "BreakDown Account Reports SuperRanker Map Award Progress Chain Compliance CRM N…" at bounding box center [575, 365] width 1151 height 730
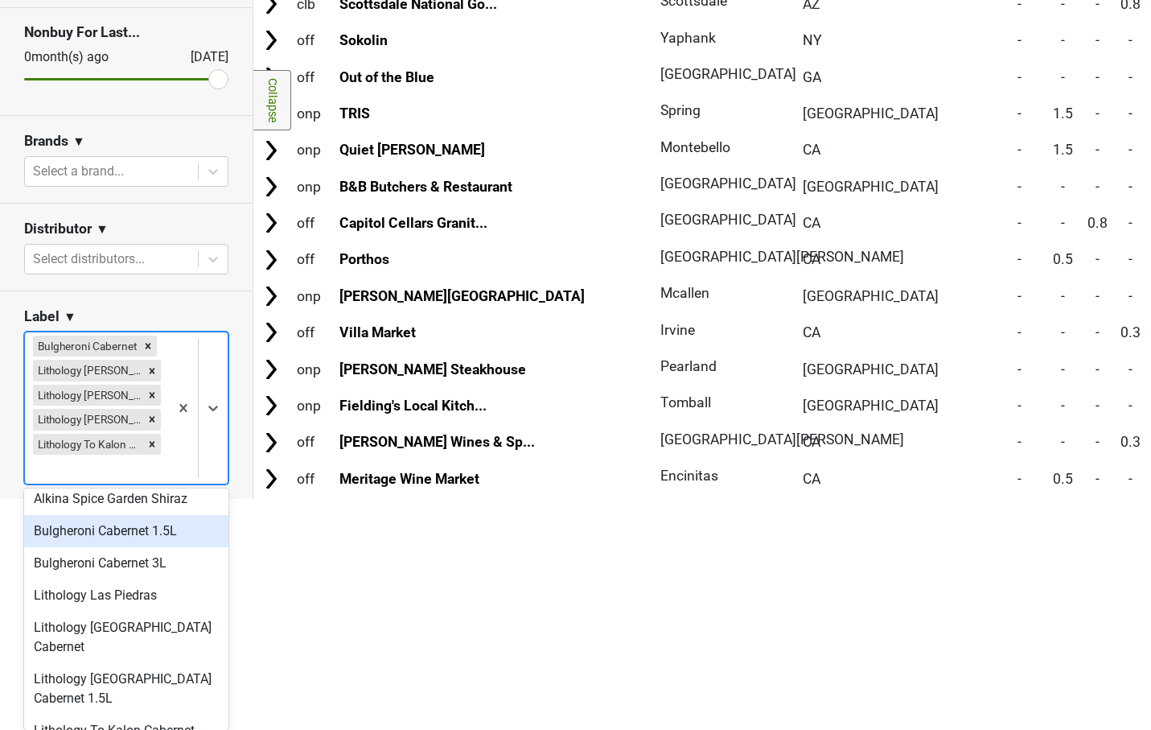
scroll to position [300, 0]
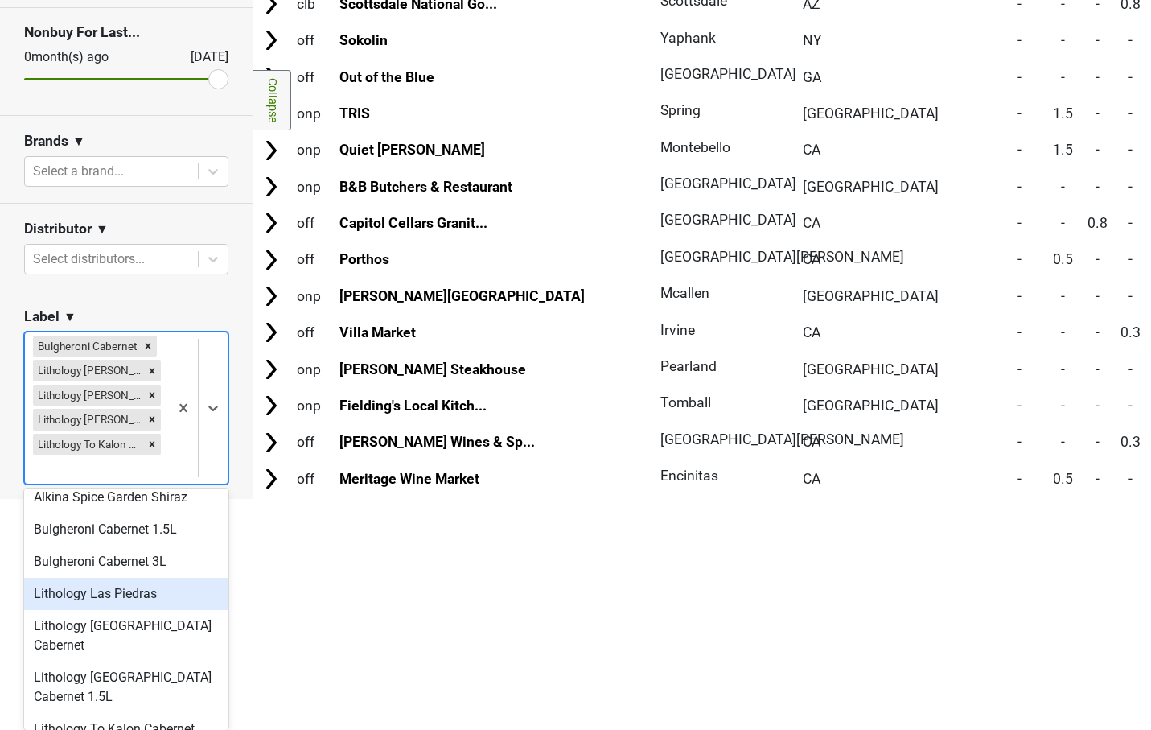
click at [142, 598] on div "Lithology Las Piedras" at bounding box center [126, 594] width 204 height 32
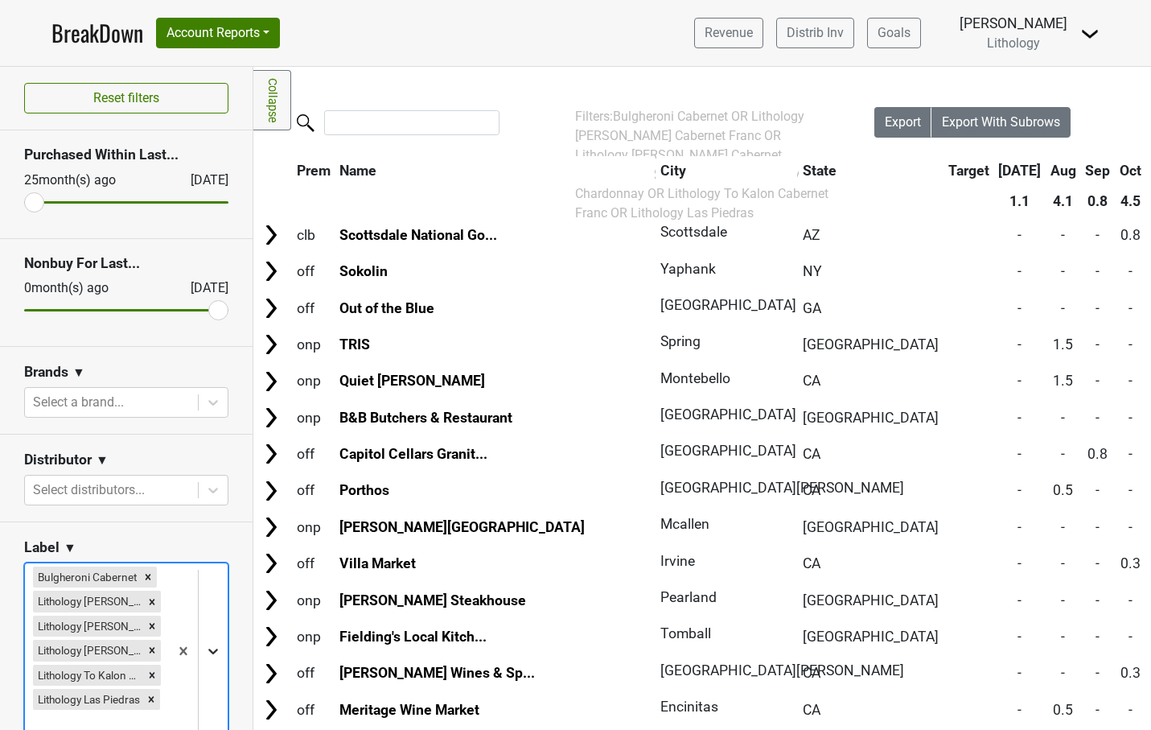
scroll to position [255, 0]
click at [212, 649] on body "BreakDown Account Reports SuperRanker Map Award Progress Chain Compliance CRM N…" at bounding box center [575, 365] width 1151 height 730
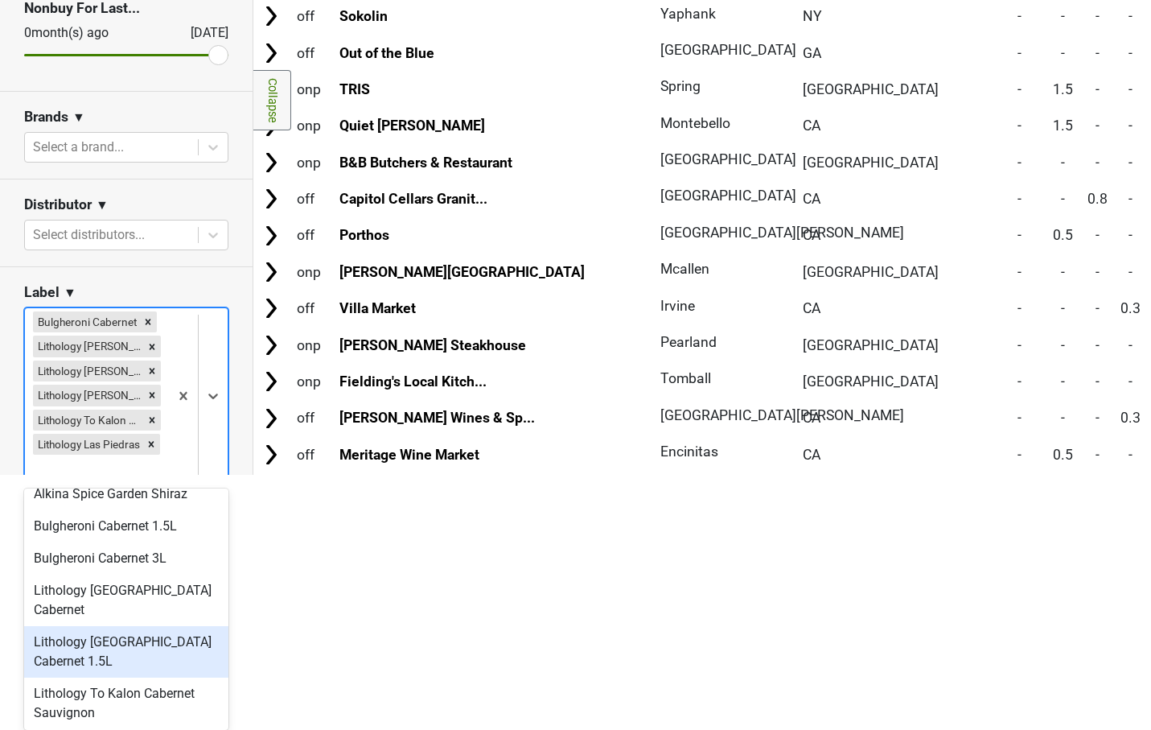
scroll to position [308, 0]
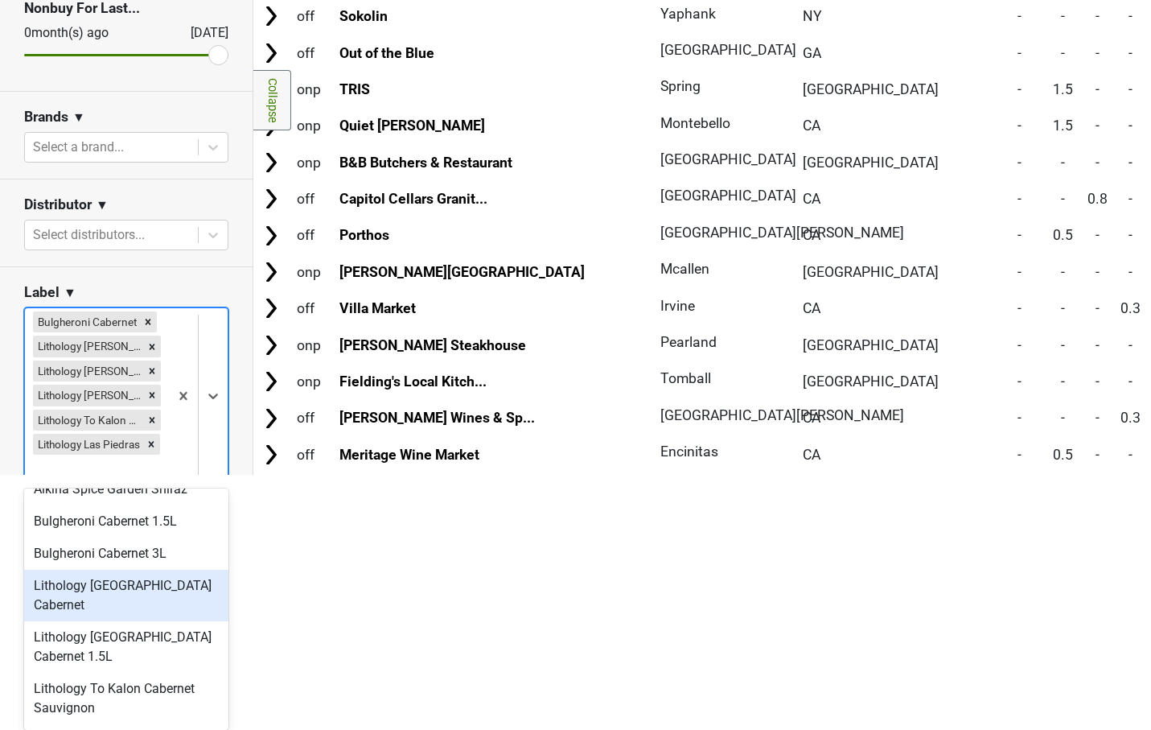
click at [125, 587] on div "Lithology [GEOGRAPHIC_DATA] Cabernet" at bounding box center [126, 595] width 204 height 51
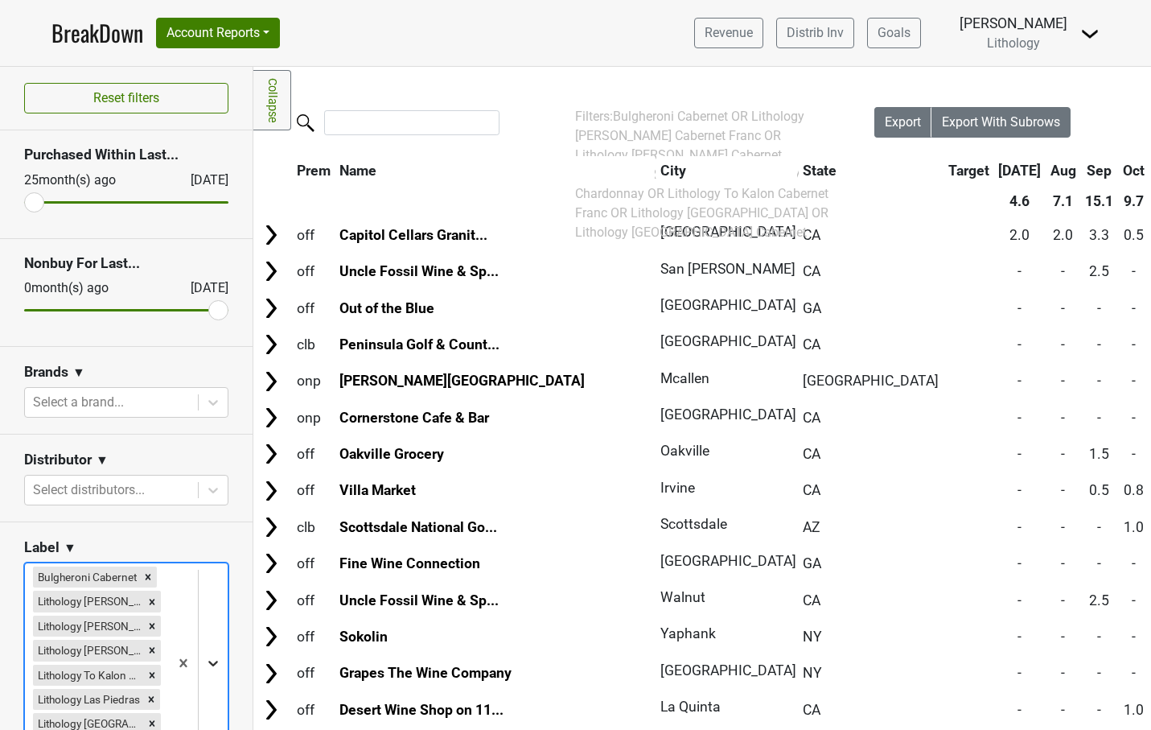
click at [208, 661] on body "BreakDown Account Reports SuperRanker Map Award Progress Chain Compliance CRM N…" at bounding box center [575, 365] width 1151 height 730
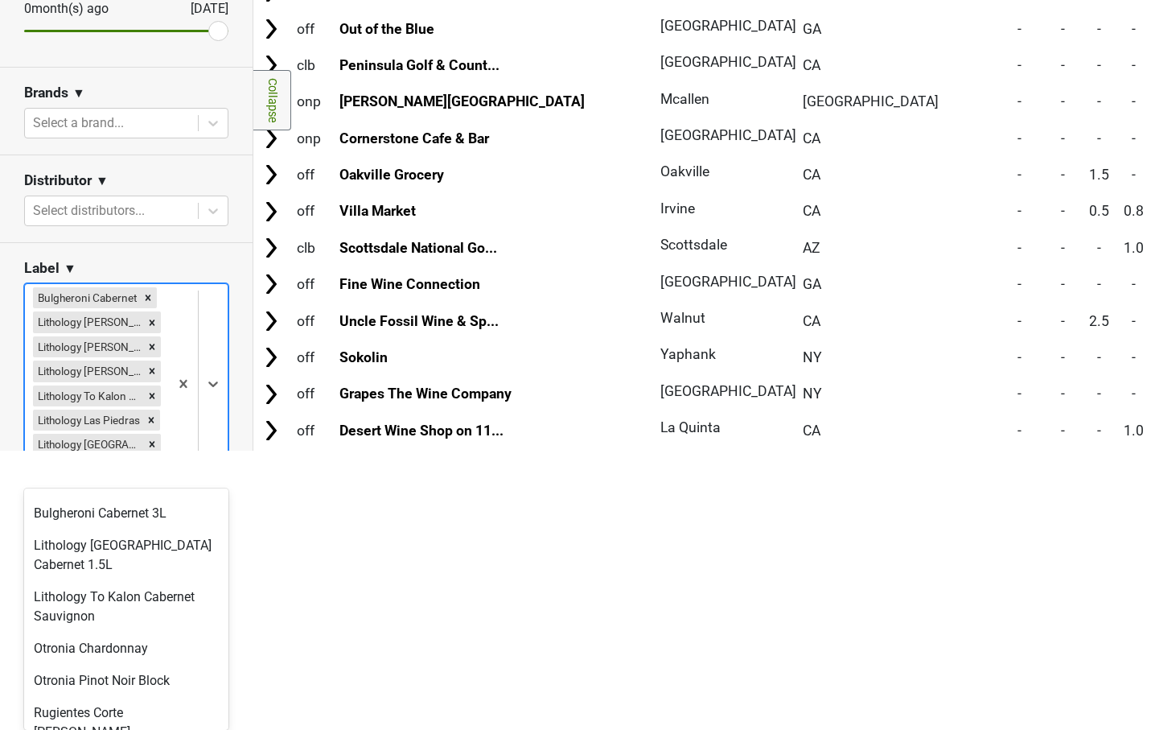
scroll to position [349, 0]
click at [86, 607] on div "Lithology To Kalon Cabernet Sauvignon" at bounding box center [126, 605] width 204 height 51
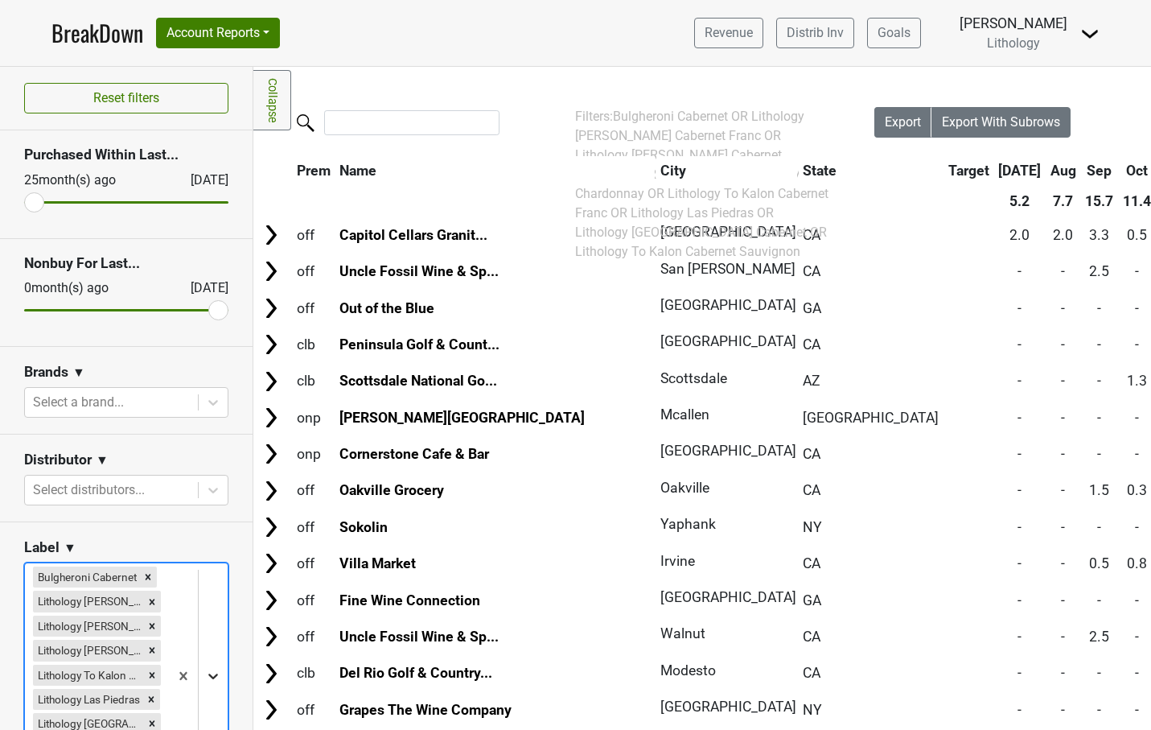
click at [211, 669] on body "BreakDown Account Reports SuperRanker Map Award Progress Chain Compliance CRM N…" at bounding box center [575, 365] width 1151 height 730
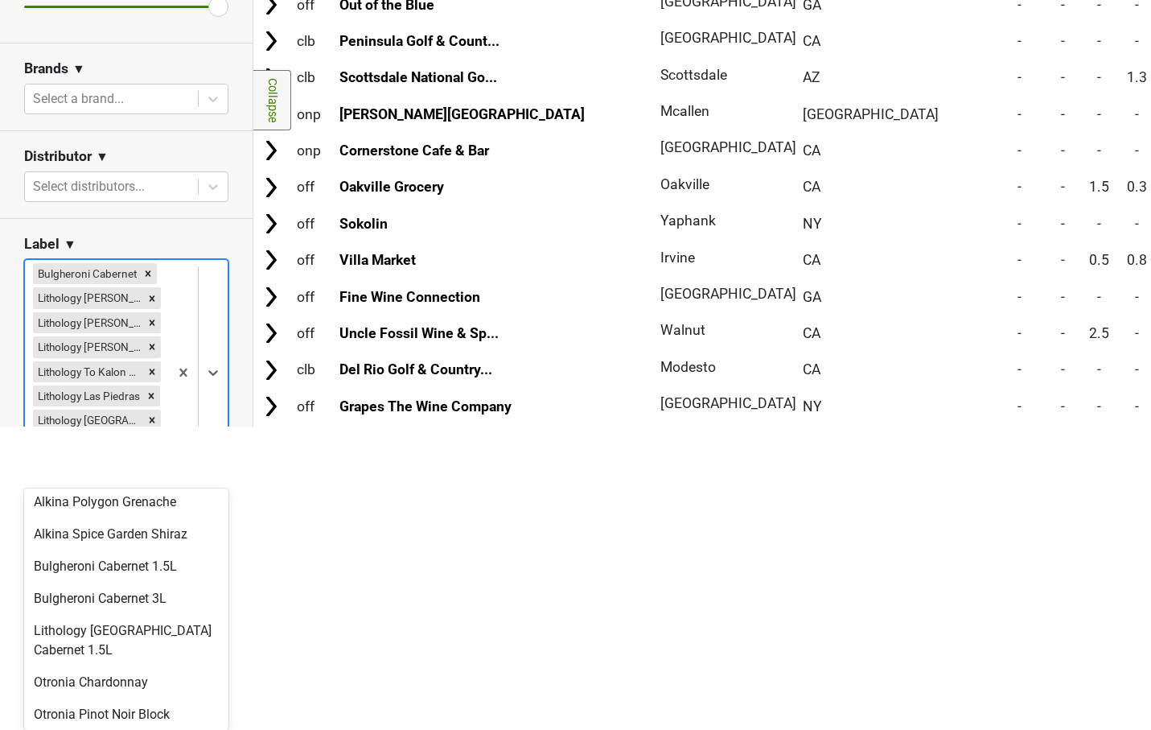
scroll to position [276, 0]
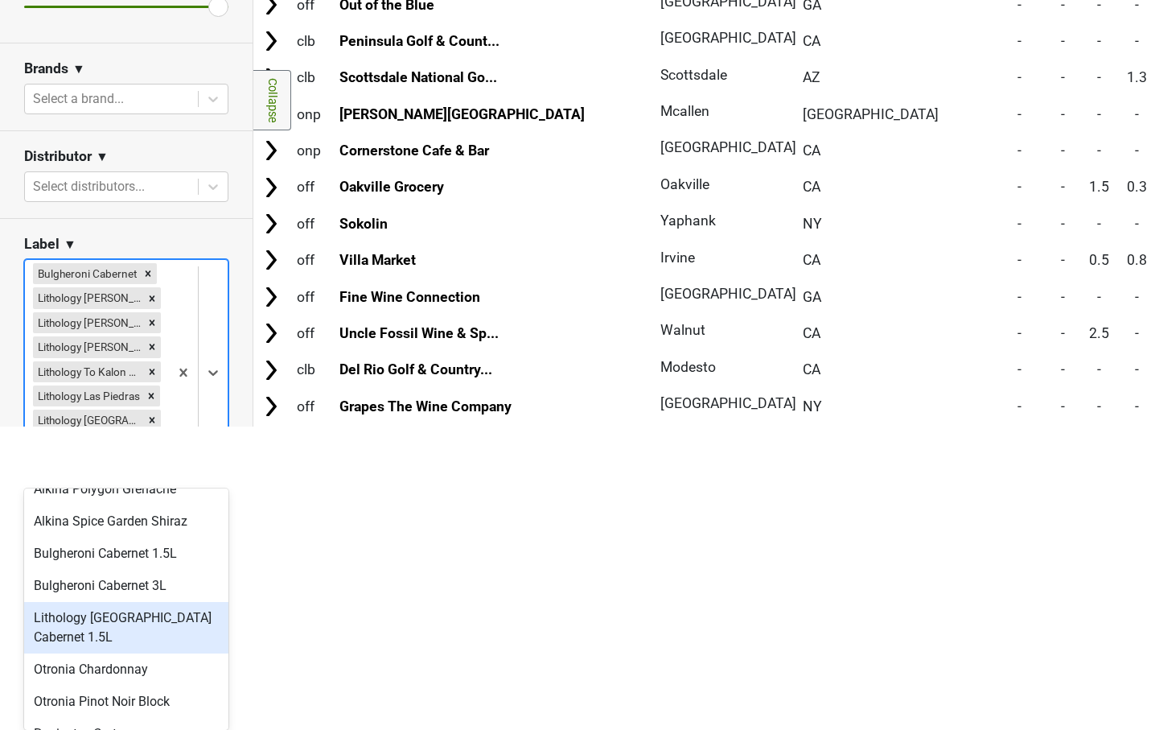
click at [85, 620] on div "Lithology Napa Valley Cabernet 1.5L" at bounding box center [126, 627] width 204 height 51
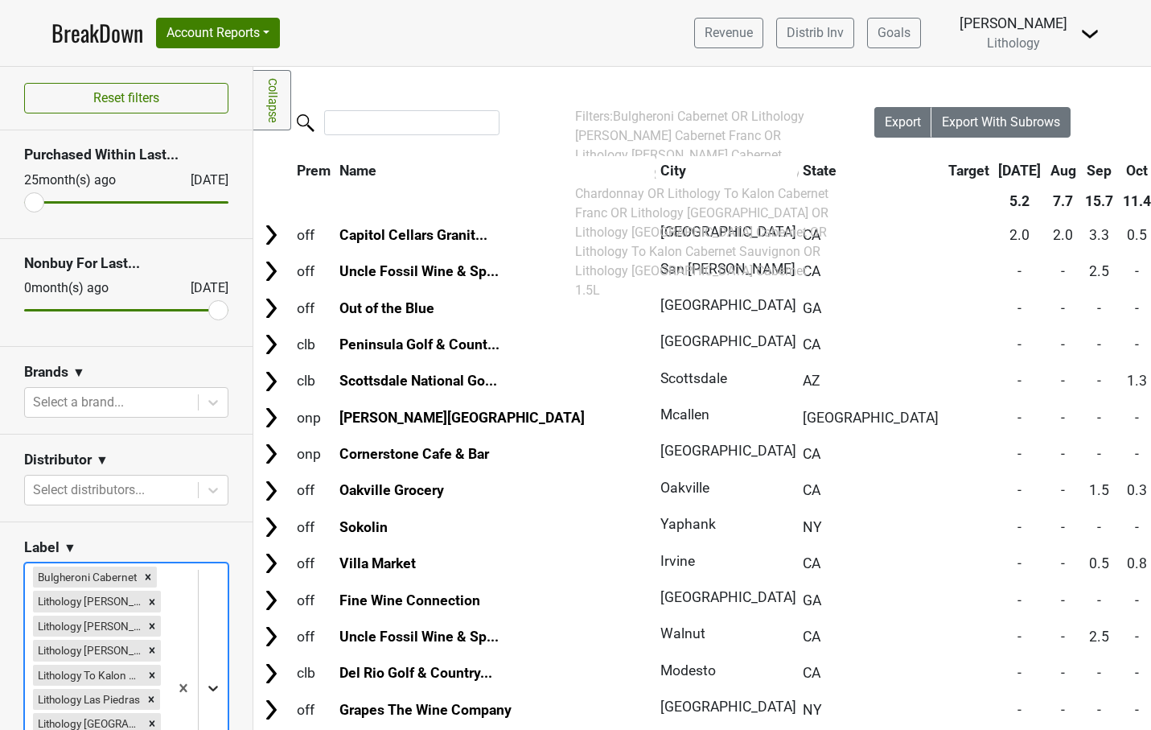
click at [213, 687] on body "BreakDown Account Reports SuperRanker Map Award Progress Chain Compliance CRM N…" at bounding box center [575, 365] width 1151 height 730
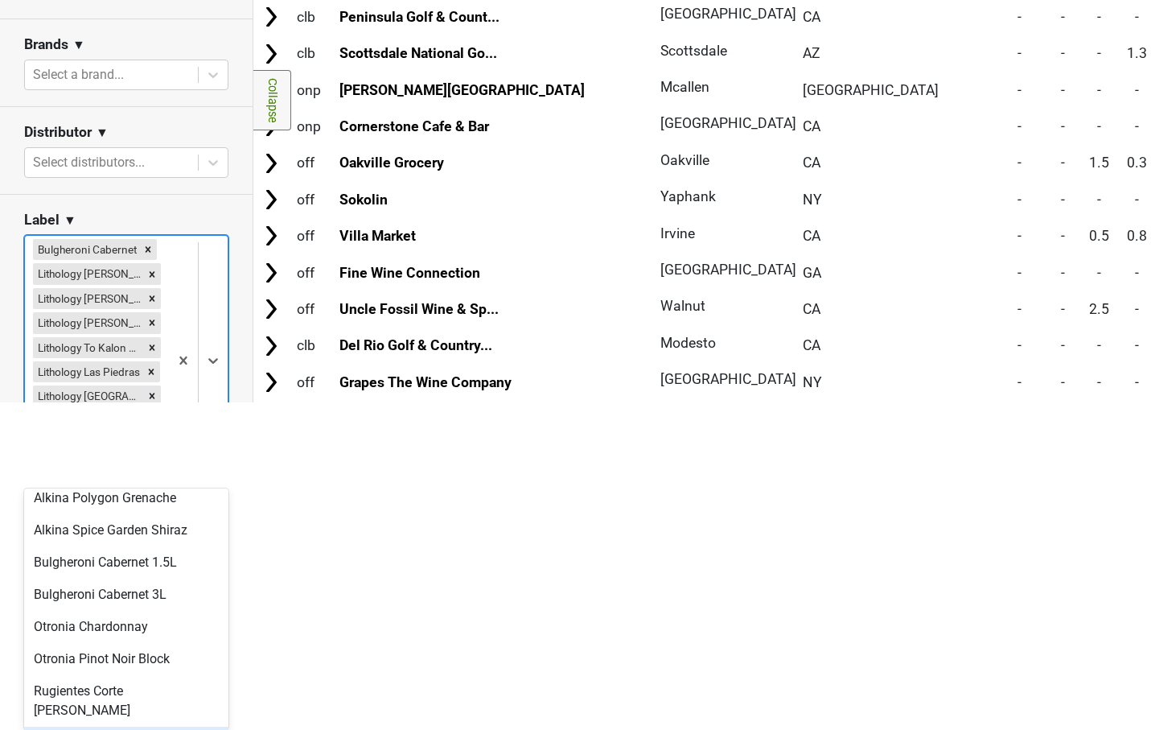
scroll to position [249, 0]
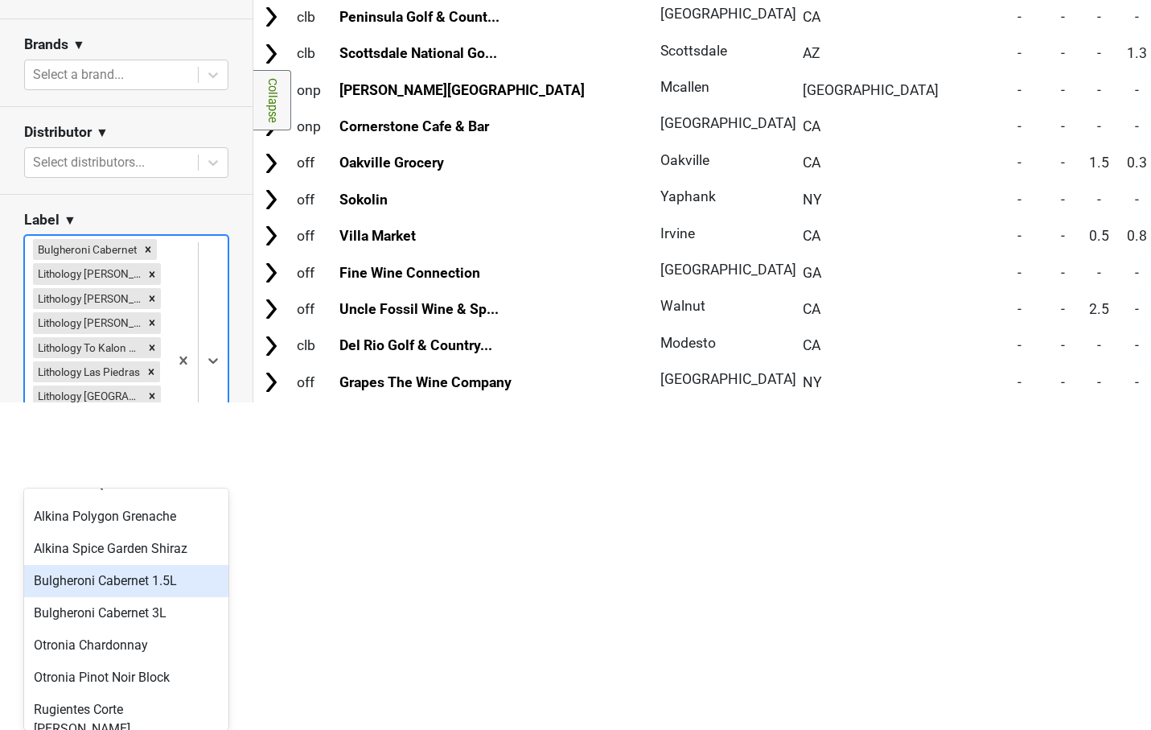
click at [119, 586] on div "Bulgheroni Cabernet 1.5L" at bounding box center [126, 581] width 204 height 32
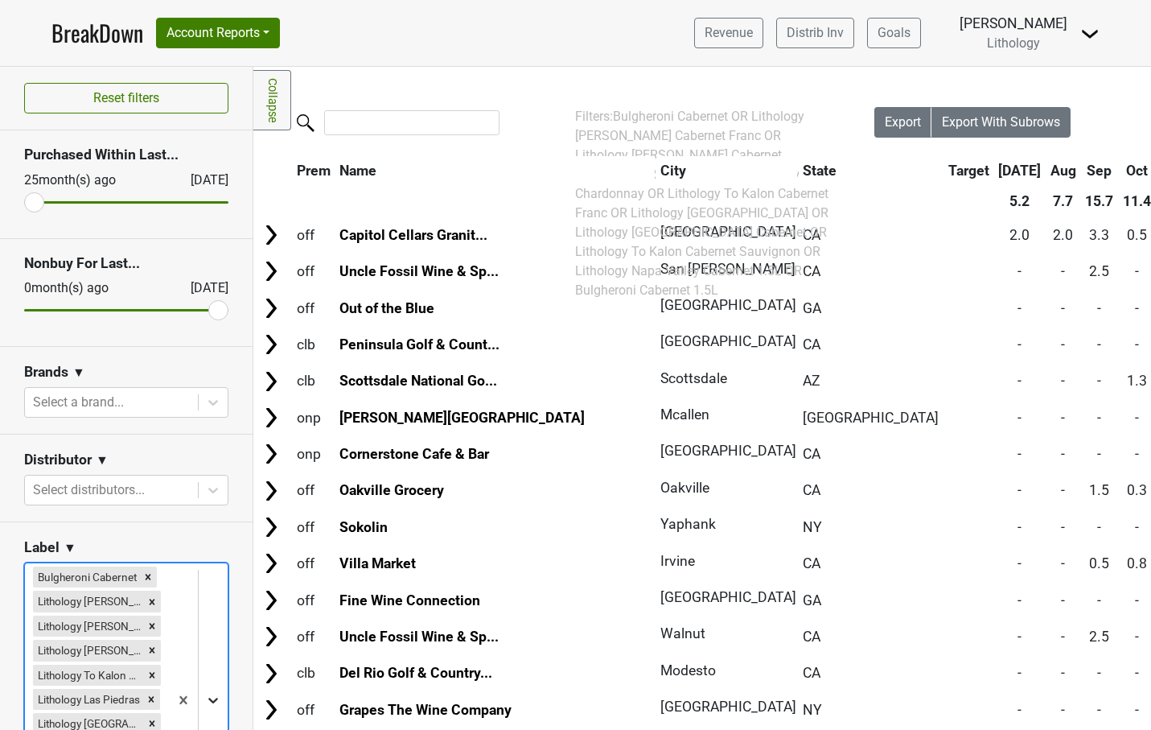
click at [212, 694] on body "BreakDown Account Reports SuperRanker Map Award Progress Chain Compliance CRM N…" at bounding box center [575, 365] width 1151 height 730
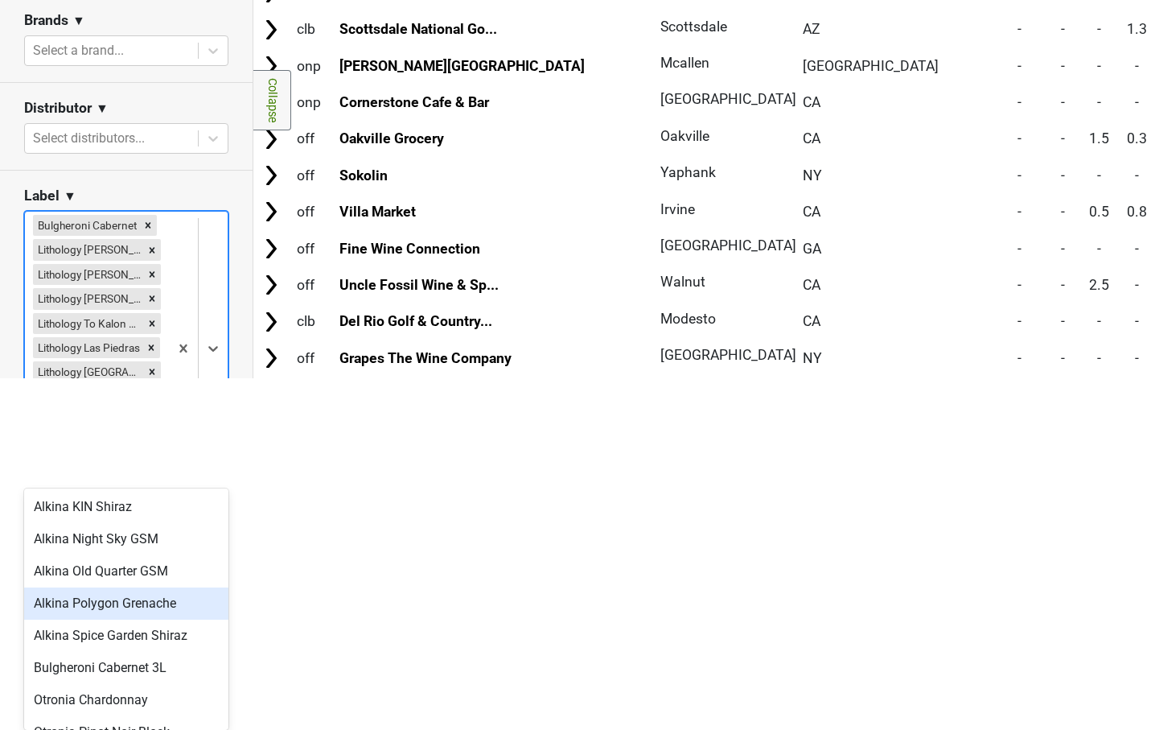
scroll to position [233, 0]
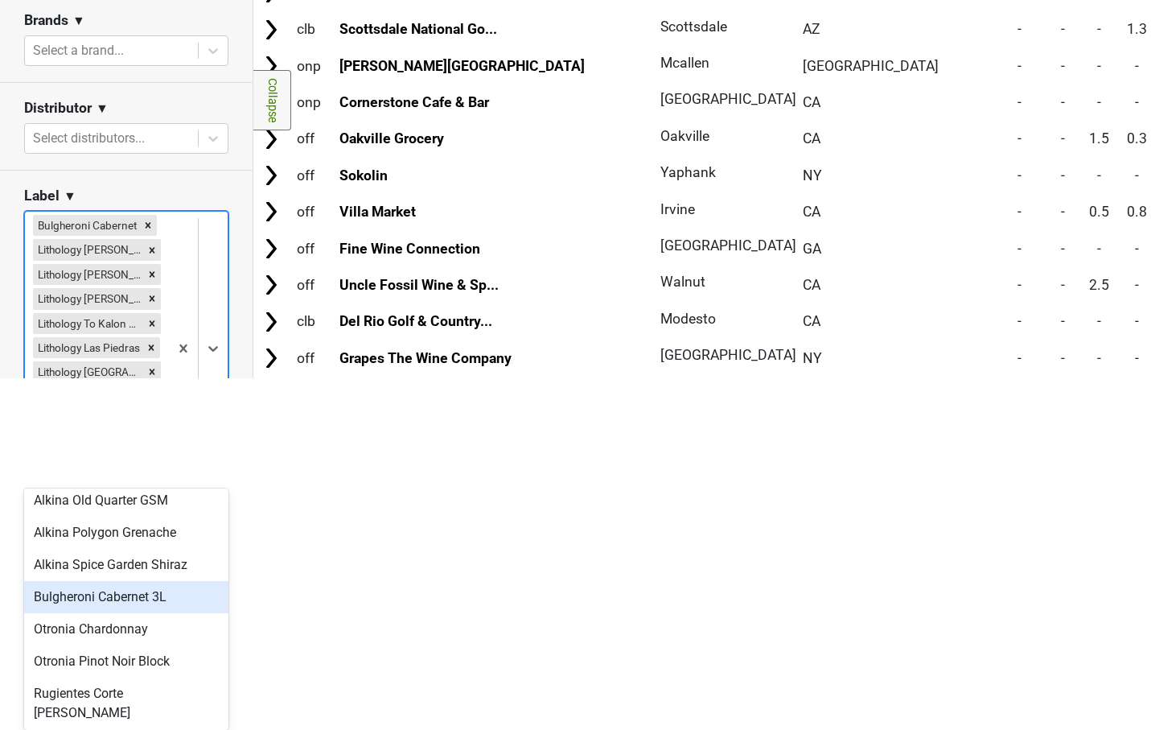
click at [109, 601] on div "Bulgheroni Cabernet 3L" at bounding box center [126, 597] width 204 height 32
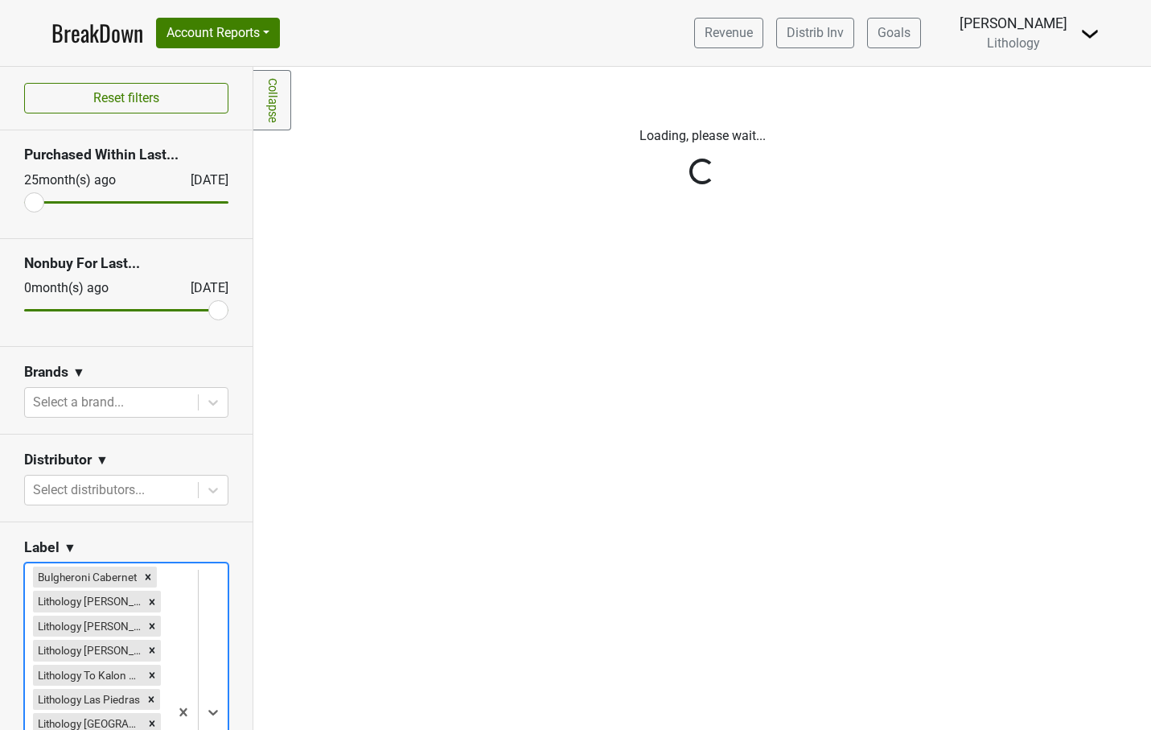
scroll to position [0, 0]
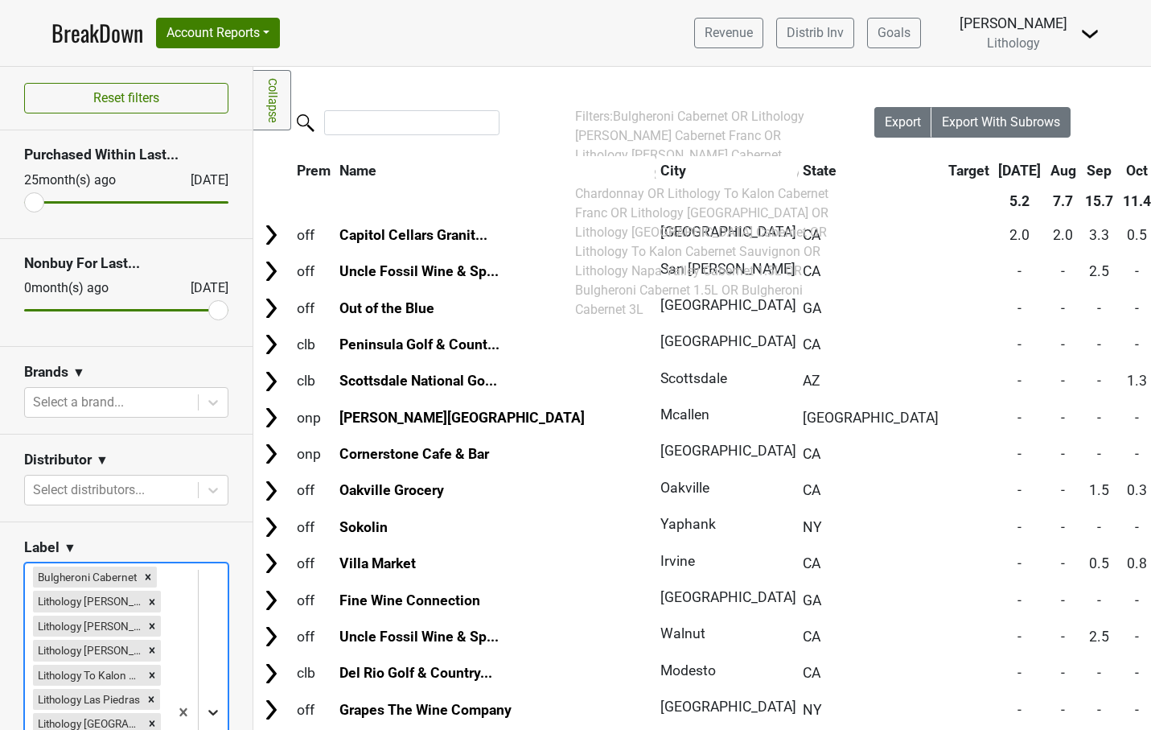
click at [211, 711] on body "BreakDown Account Reports SuperRanker Map Award Progress Chain Compliance CRM N…" at bounding box center [575, 365] width 1151 height 730
click at [223, 436] on html "BreakDown Account Reports SuperRanker Map Award Progress Chain Compliance CRM N…" at bounding box center [575, 365] width 1151 height 730
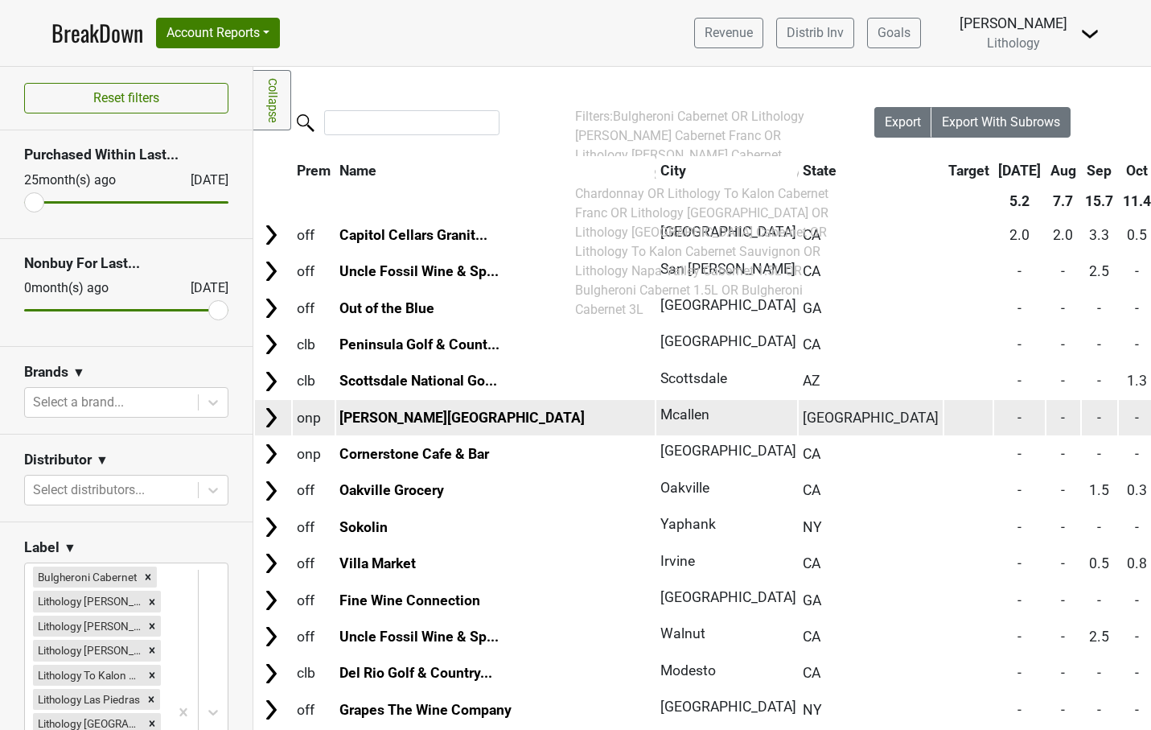
click at [569, 93] on div "Filters Collapse Loading, please wait... Please wait, your file is being downlo…" at bounding box center [702, 398] width 898 height 663
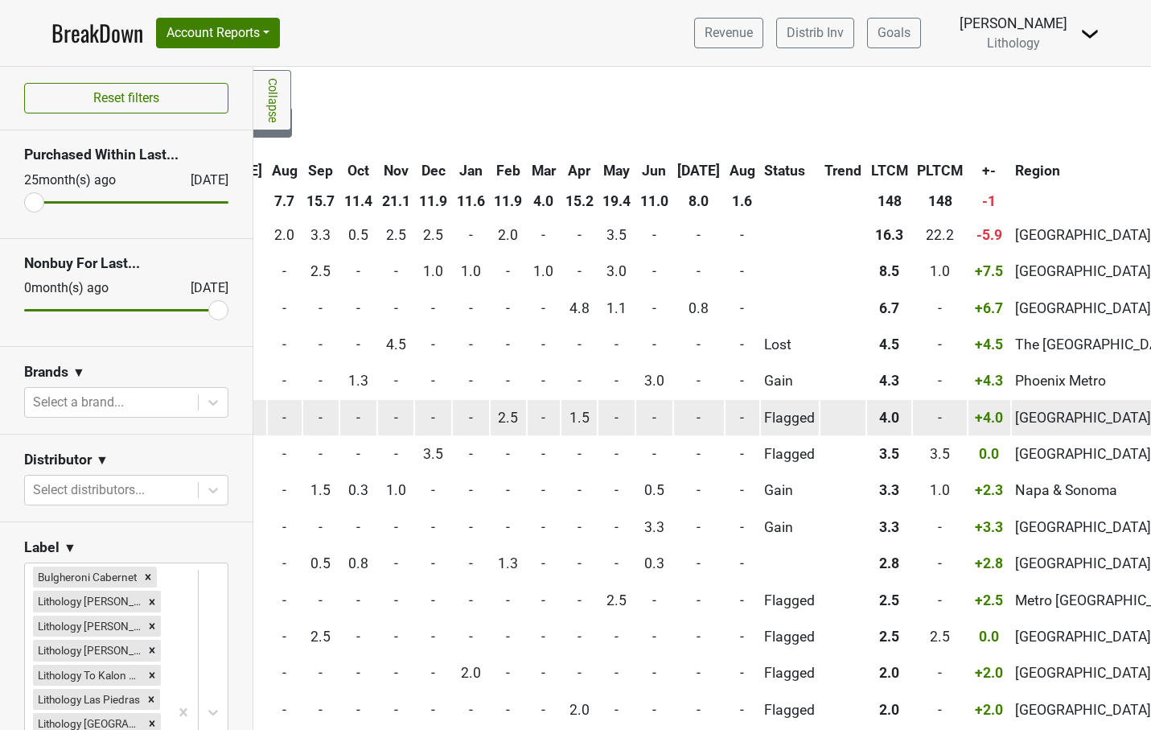
scroll to position [0, 781]
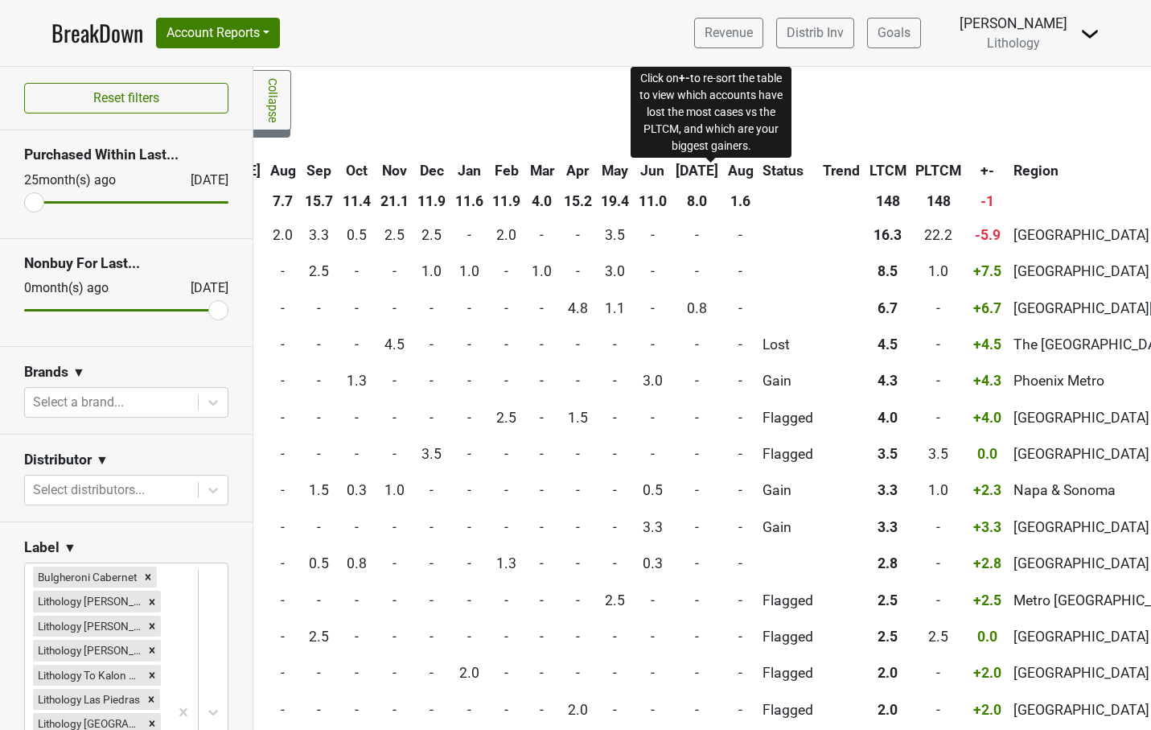
click at [981, 173] on span "+-" at bounding box center [988, 171] width 14 height 16
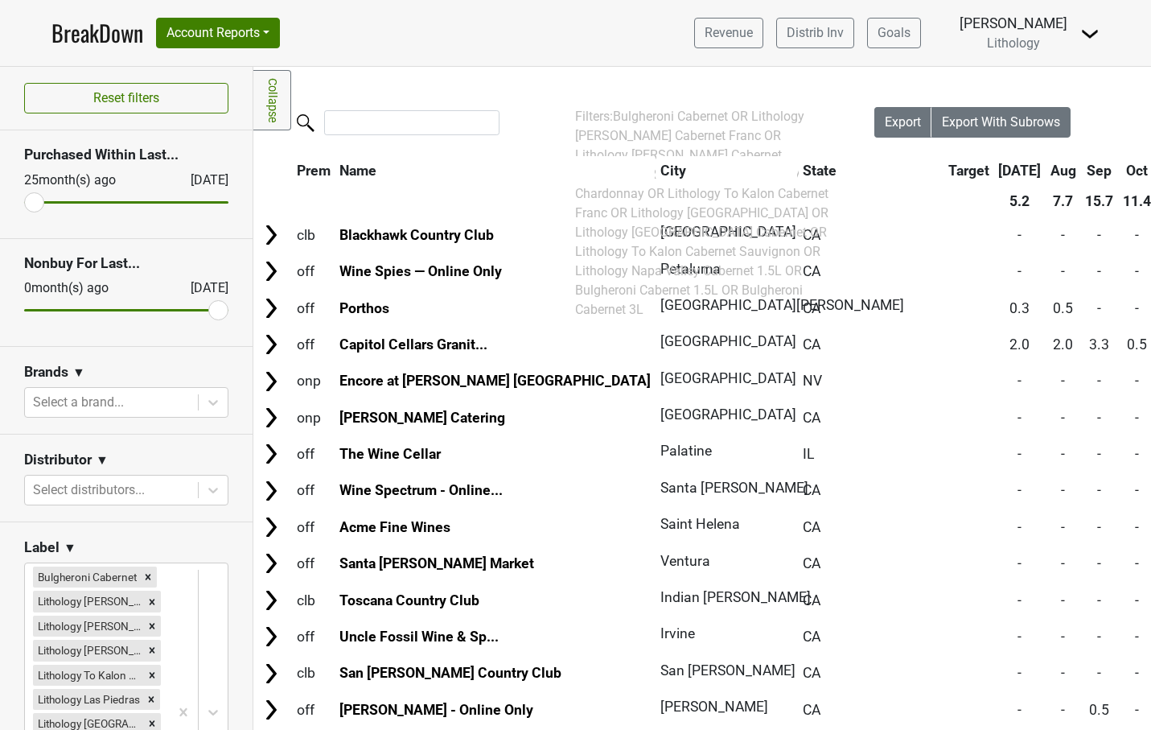
scroll to position [0, 10]
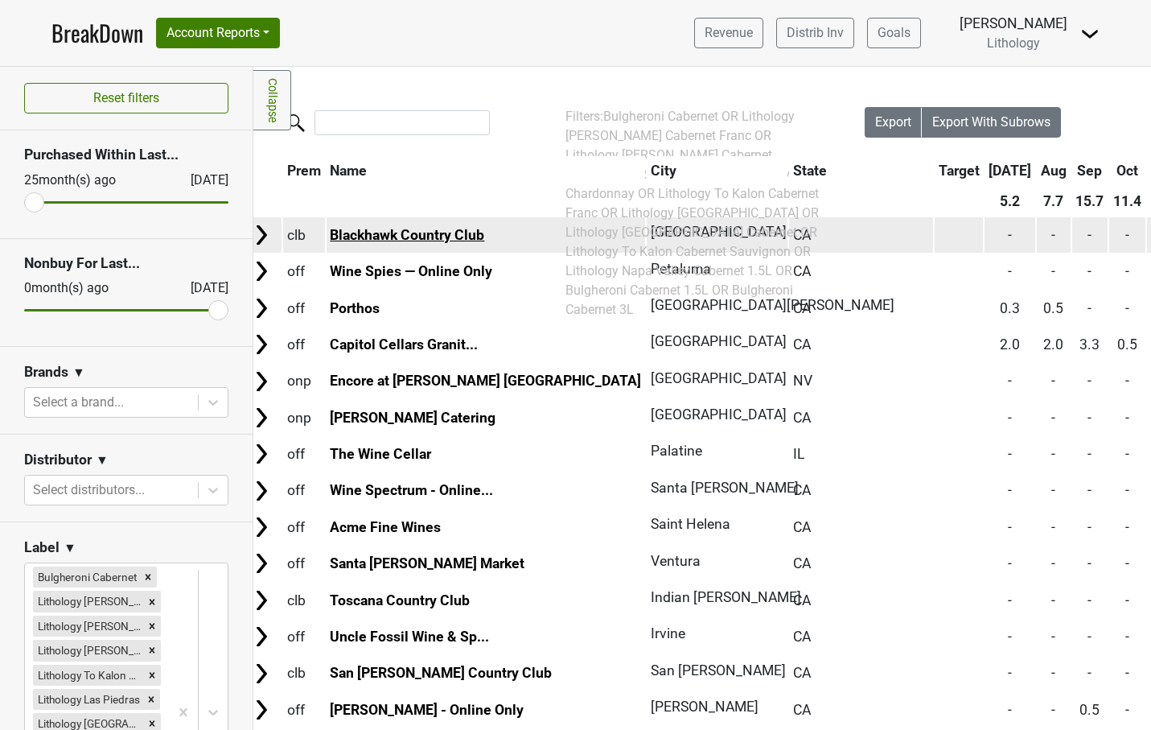
click at [431, 237] on link "Blackhawk Country Club" at bounding box center [407, 235] width 154 height 16
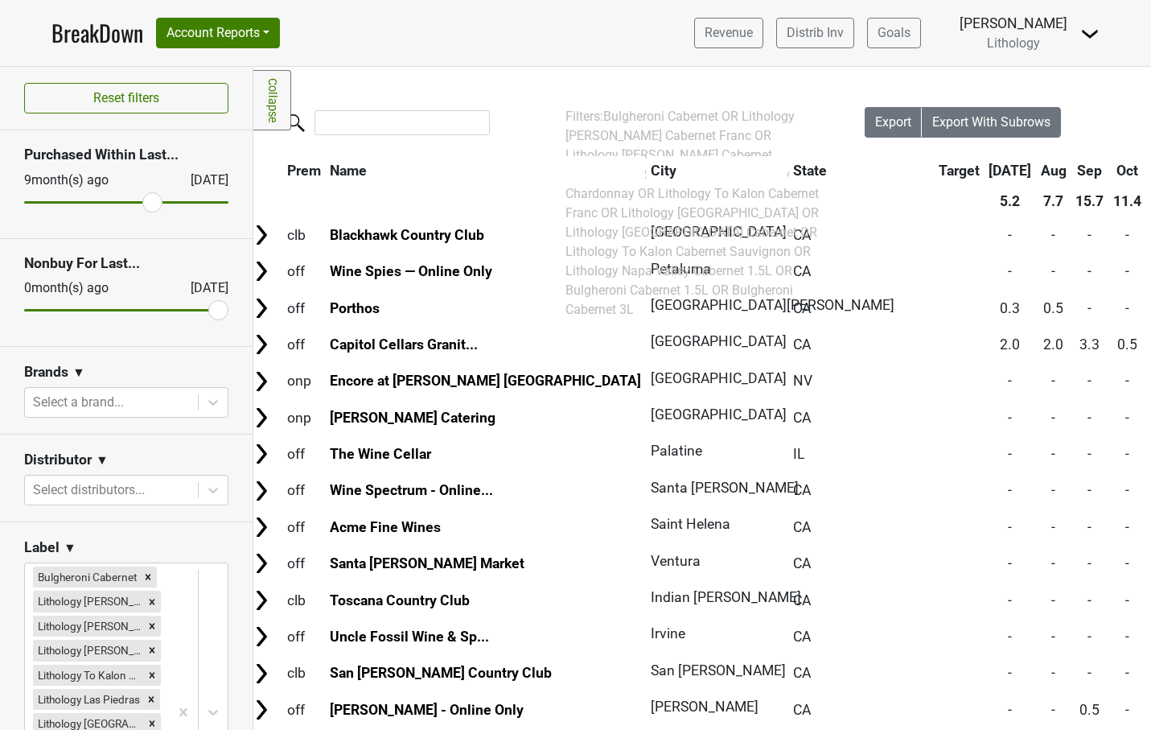
drag, startPoint x: 38, startPoint y: 204, endPoint x: 154, endPoint y: 203, distance: 115.9
click at [154, 203] on input "range" at bounding box center [126, 202] width 204 height 2
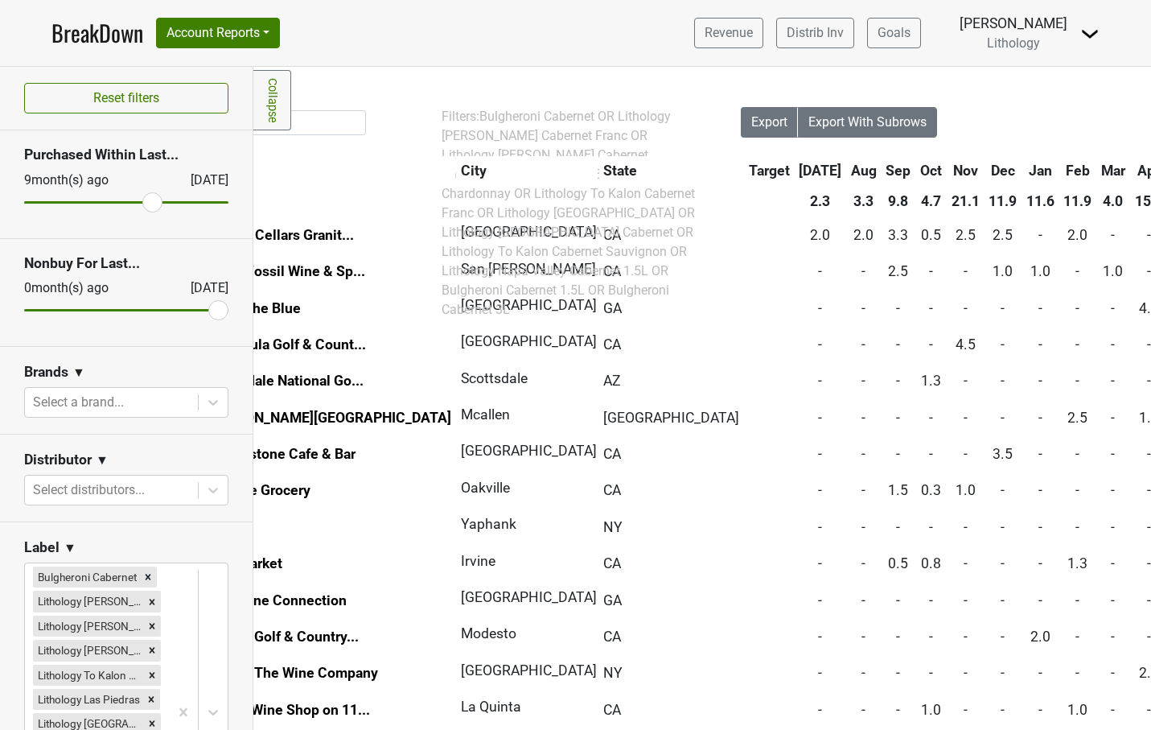
scroll to position [0, 83]
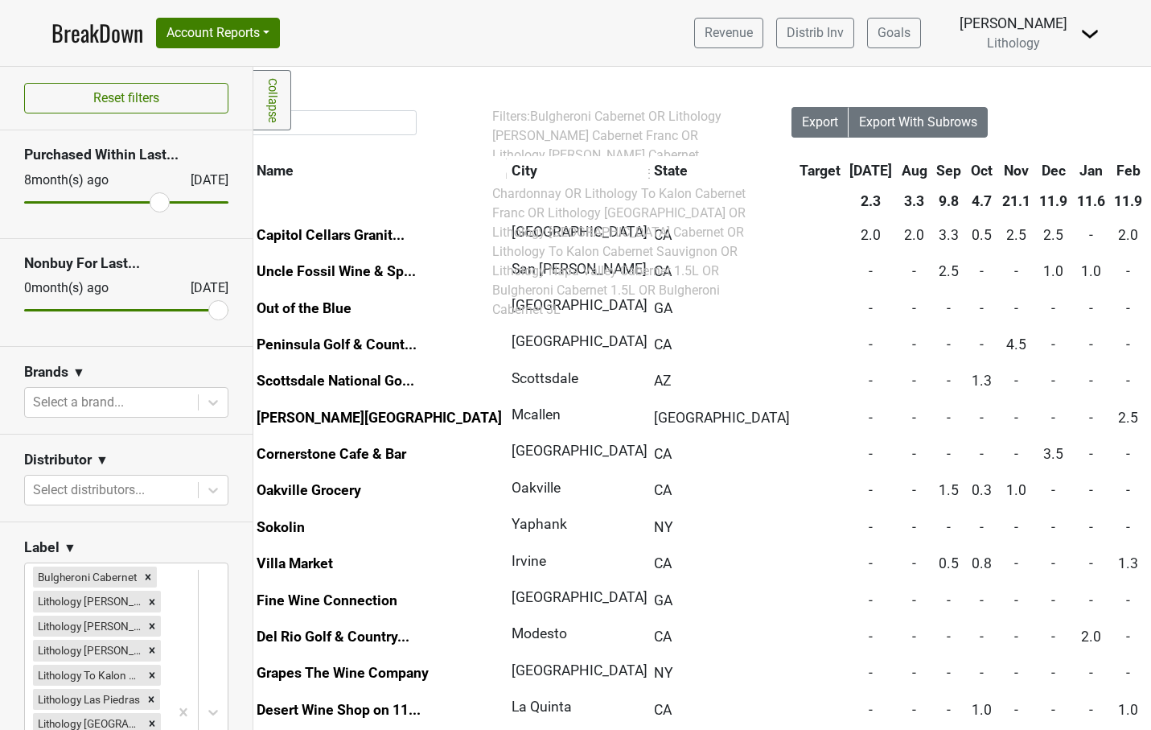
type input "8"
click at [157, 204] on input "range" at bounding box center [126, 202] width 204 height 2
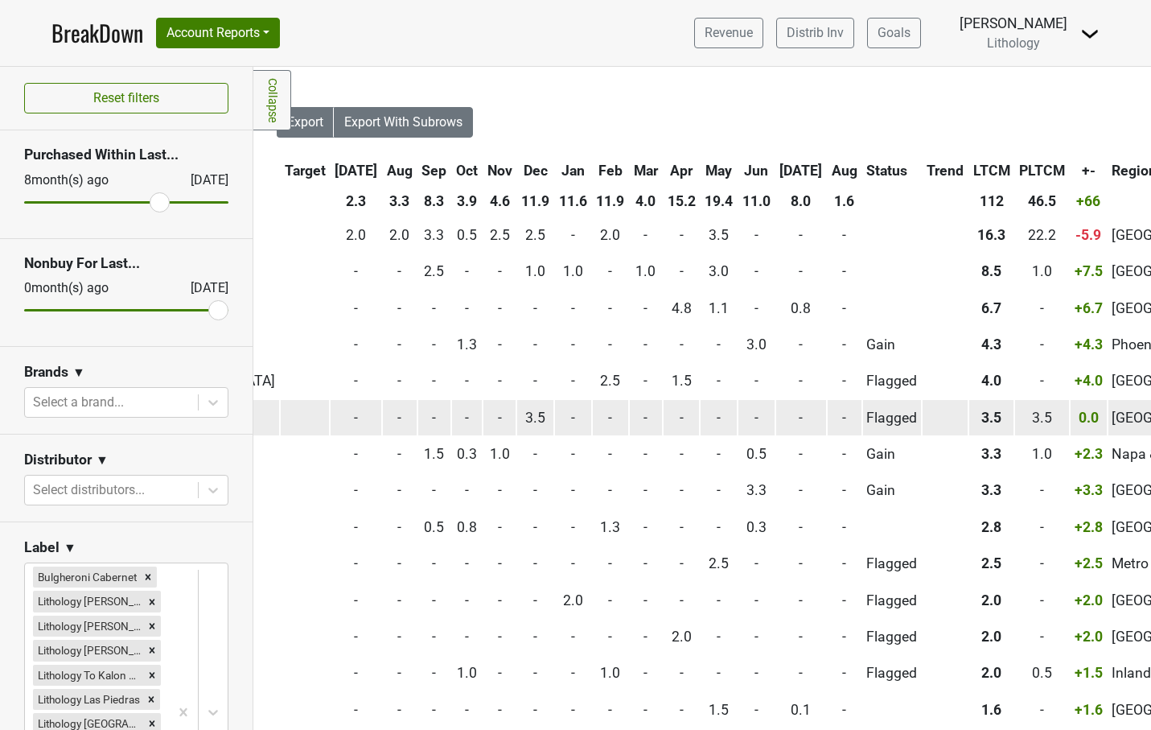
scroll to position [0, 601]
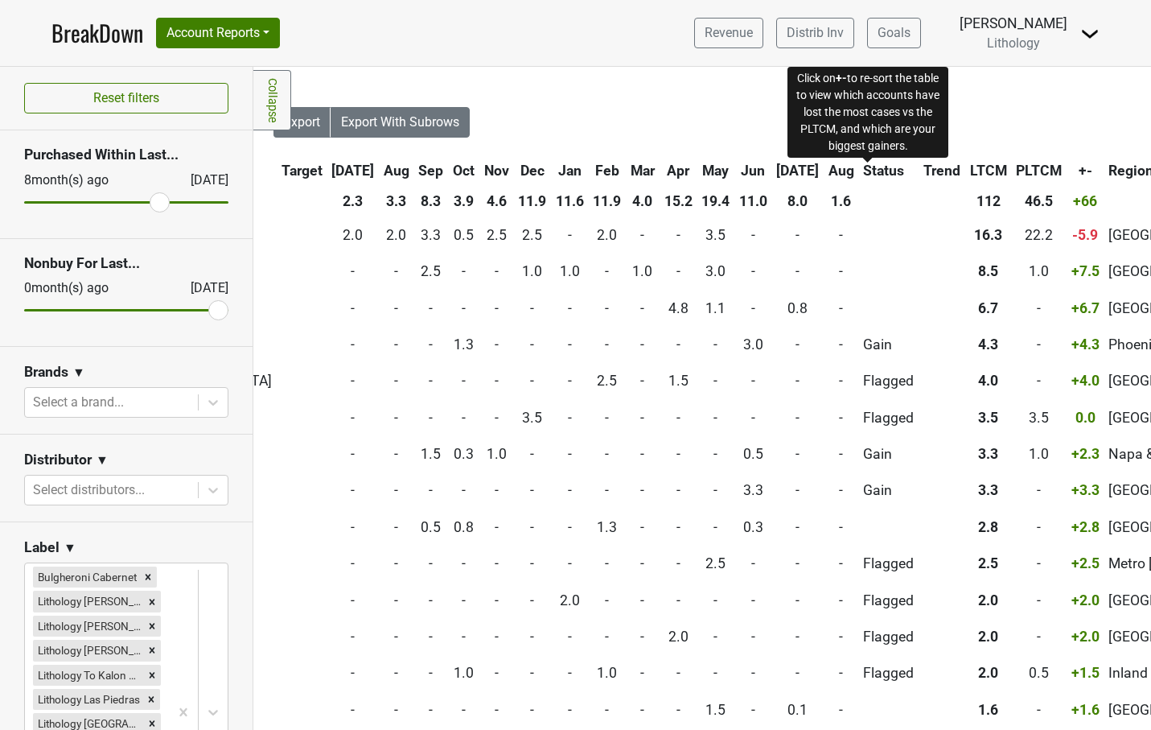
click at [1079, 175] on span "+-" at bounding box center [1086, 171] width 14 height 16
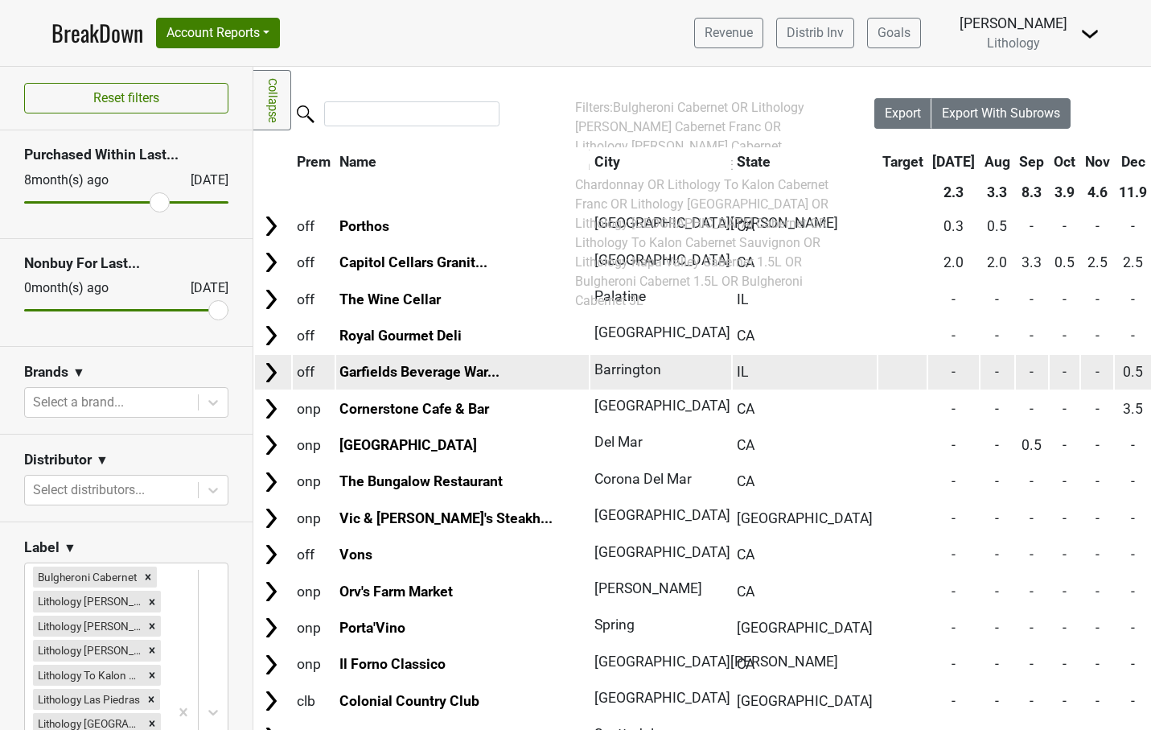
scroll to position [9, 0]
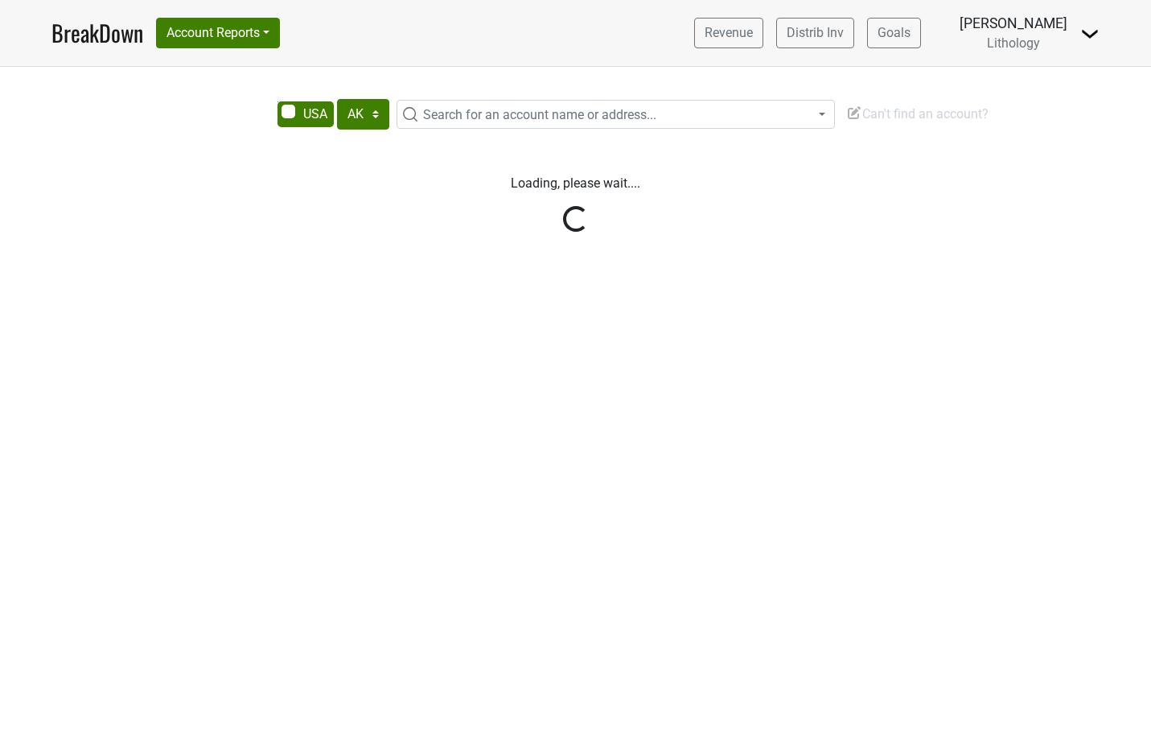
select select "[GEOGRAPHIC_DATA]"
